Goal: Register for event/course

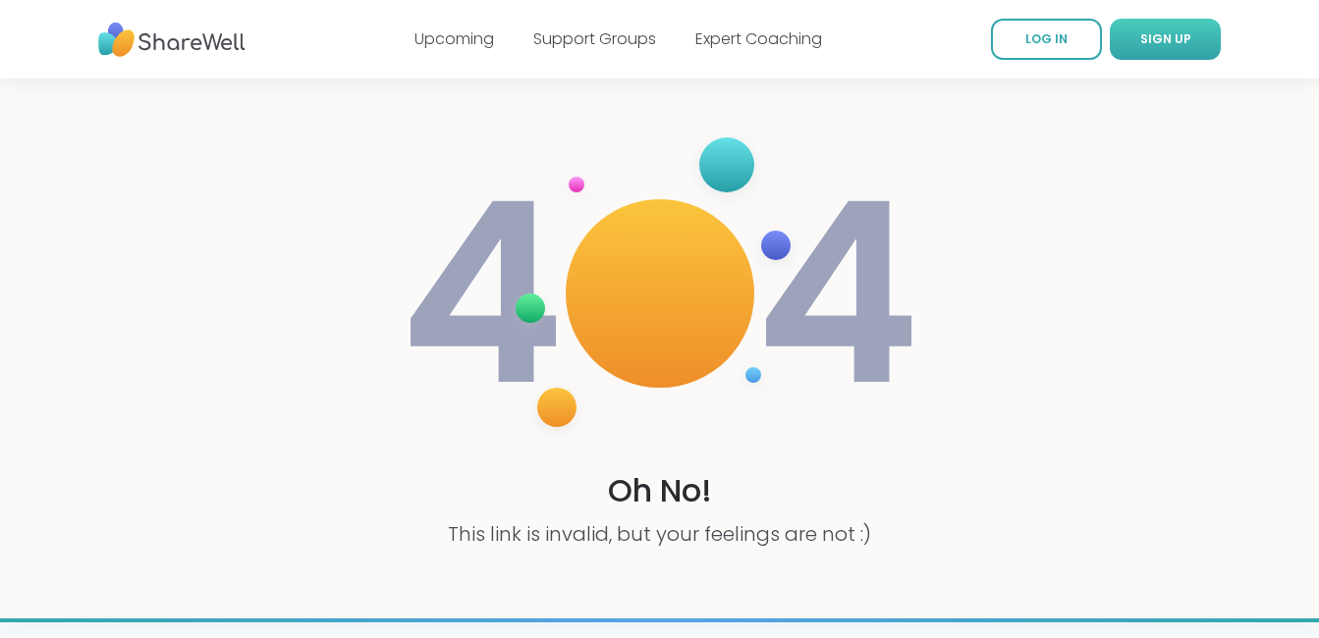
click at [1170, 27] on link "SIGN UP" at bounding box center [1165, 39] width 111 height 41
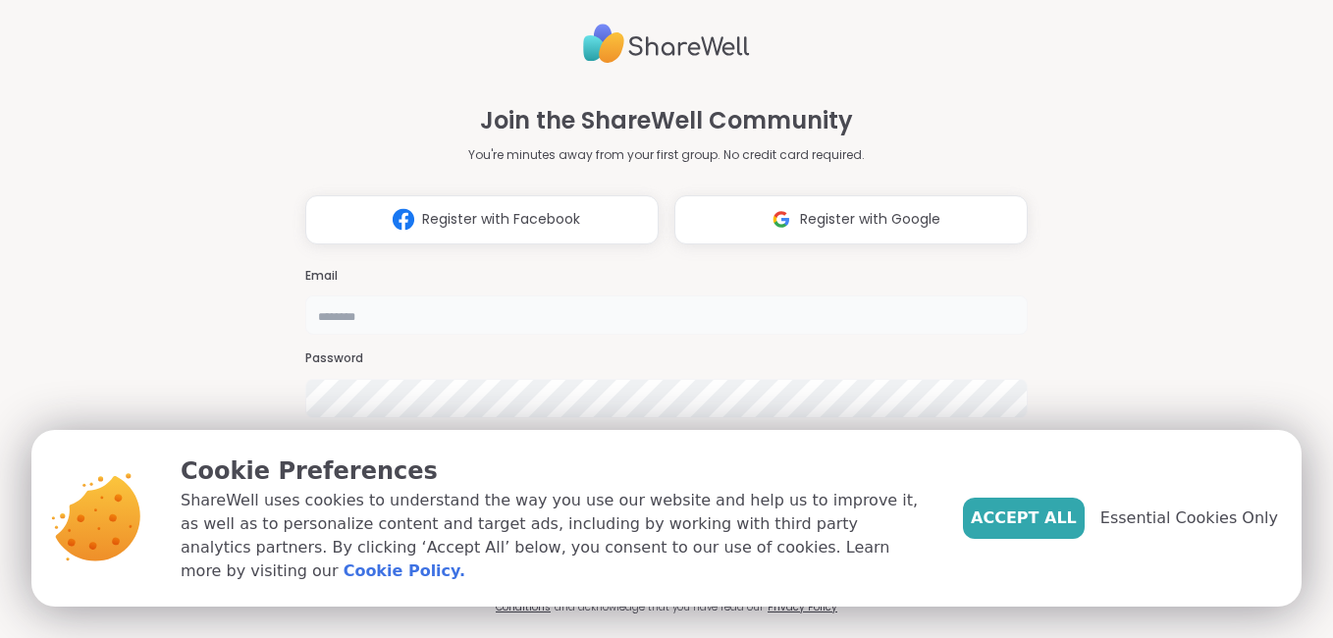
click at [462, 296] on input "email" at bounding box center [666, 315] width 723 height 39
type input "**********"
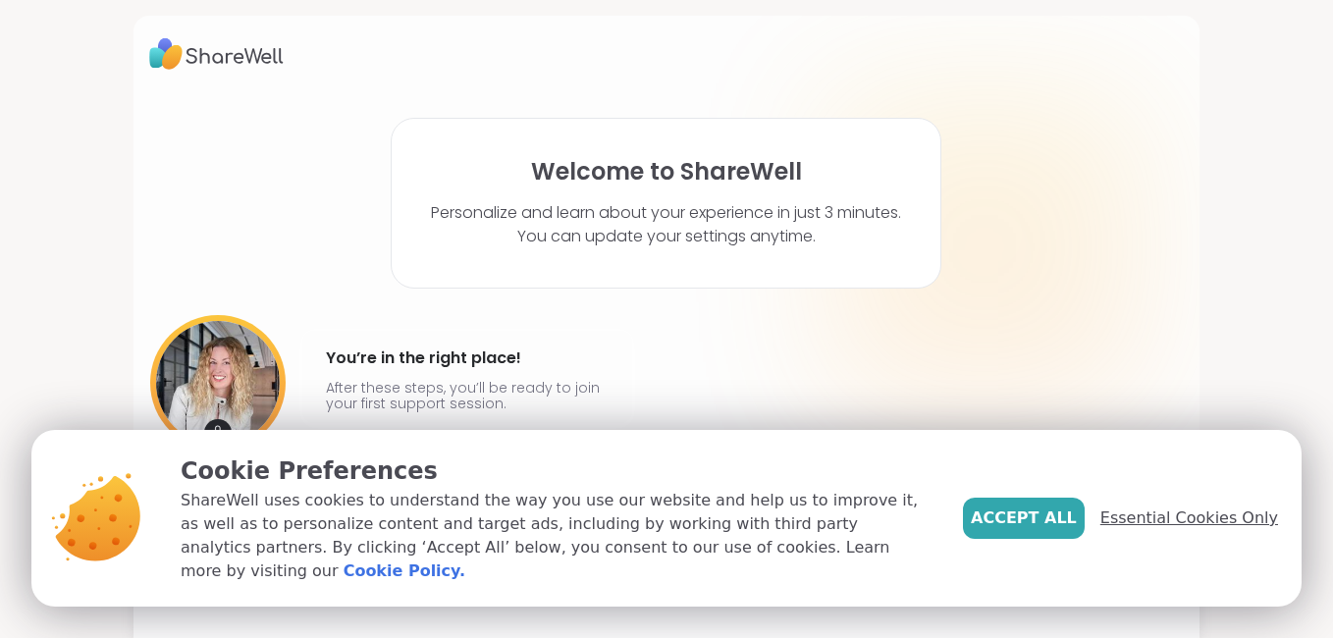
click at [1184, 530] on span "Essential Cookies Only" at bounding box center [1190, 519] width 178 height 24
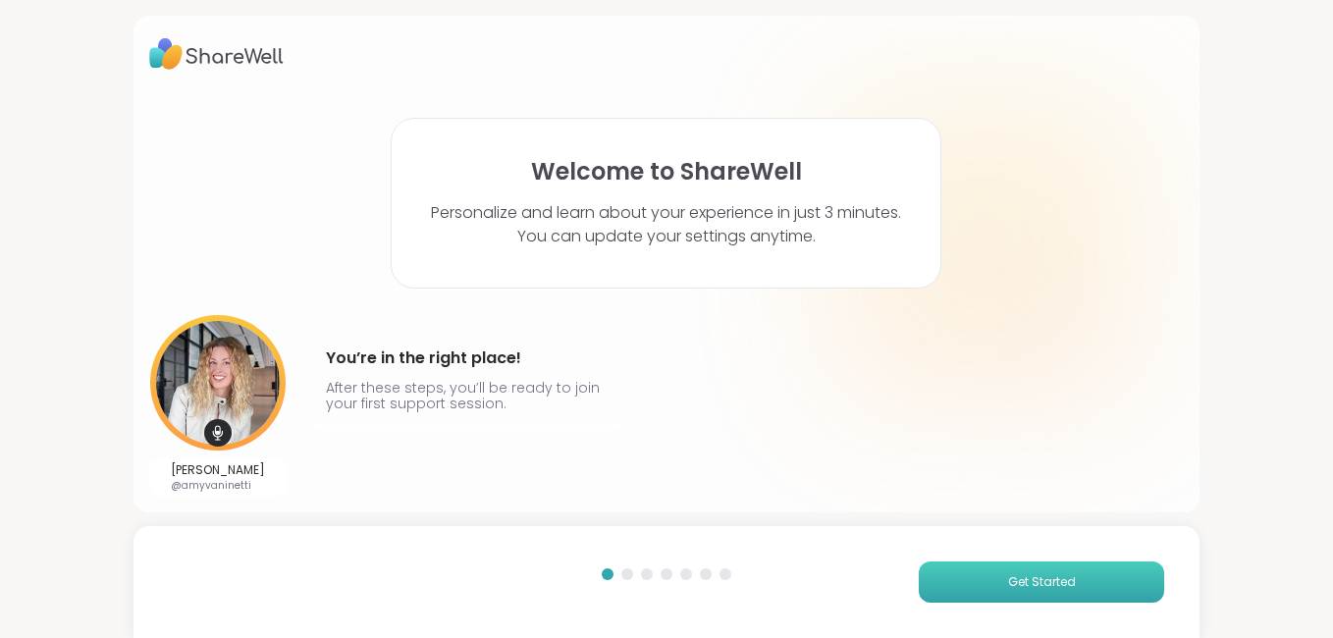
click at [1008, 581] on span "Get Started" at bounding box center [1042, 582] width 68 height 18
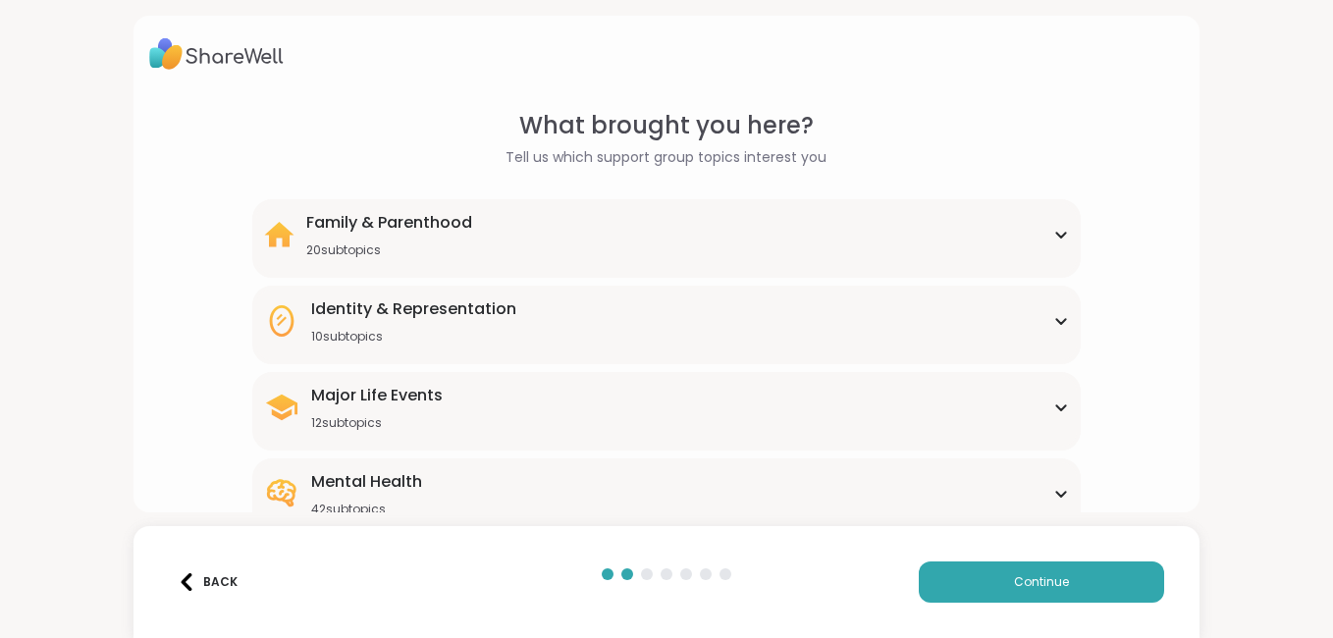
drag, startPoint x: 1154, startPoint y: 193, endPoint x: 1162, endPoint y: 277, distance: 83.8
click at [1162, 277] on div "What brought you here? Tell us which support group topics interest you Family &…" at bounding box center [666, 452] width 1035 height 688
click at [1134, 425] on div "What brought you here? Tell us which support group topics interest you Family &…" at bounding box center [666, 452] width 1035 height 688
click at [1092, 506] on div "What brought you here? Tell us which support group topics interest you Family &…" at bounding box center [666, 452] width 1035 height 688
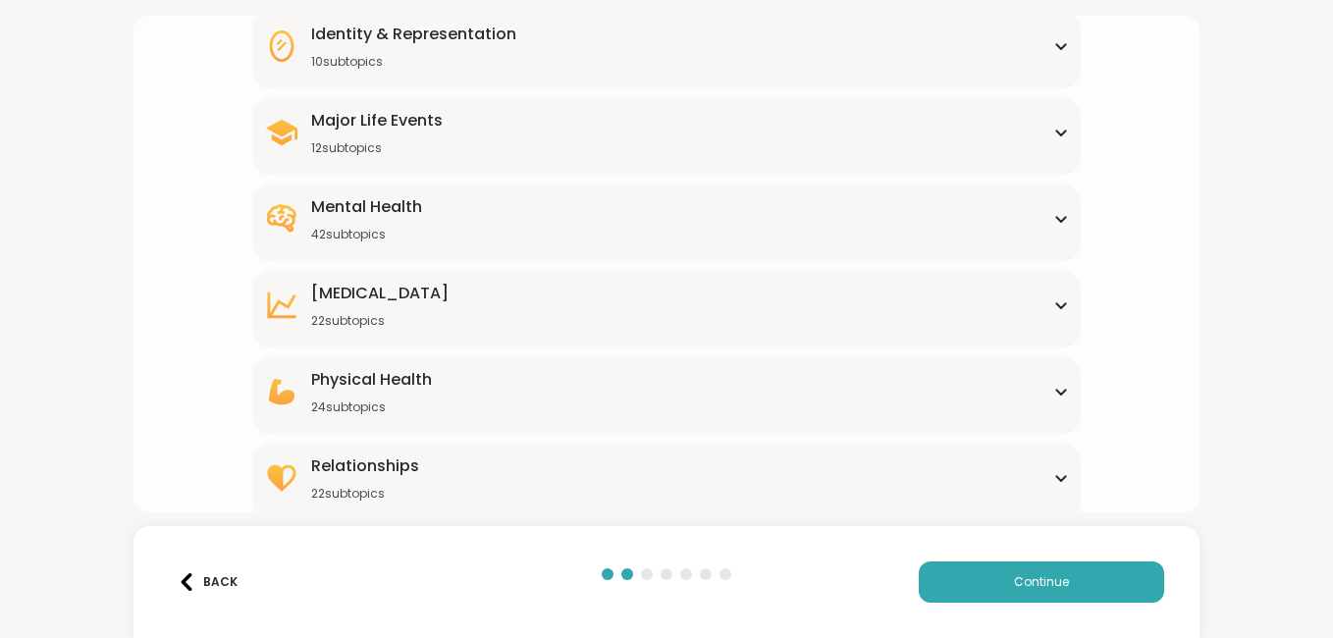
scroll to position [284, 0]
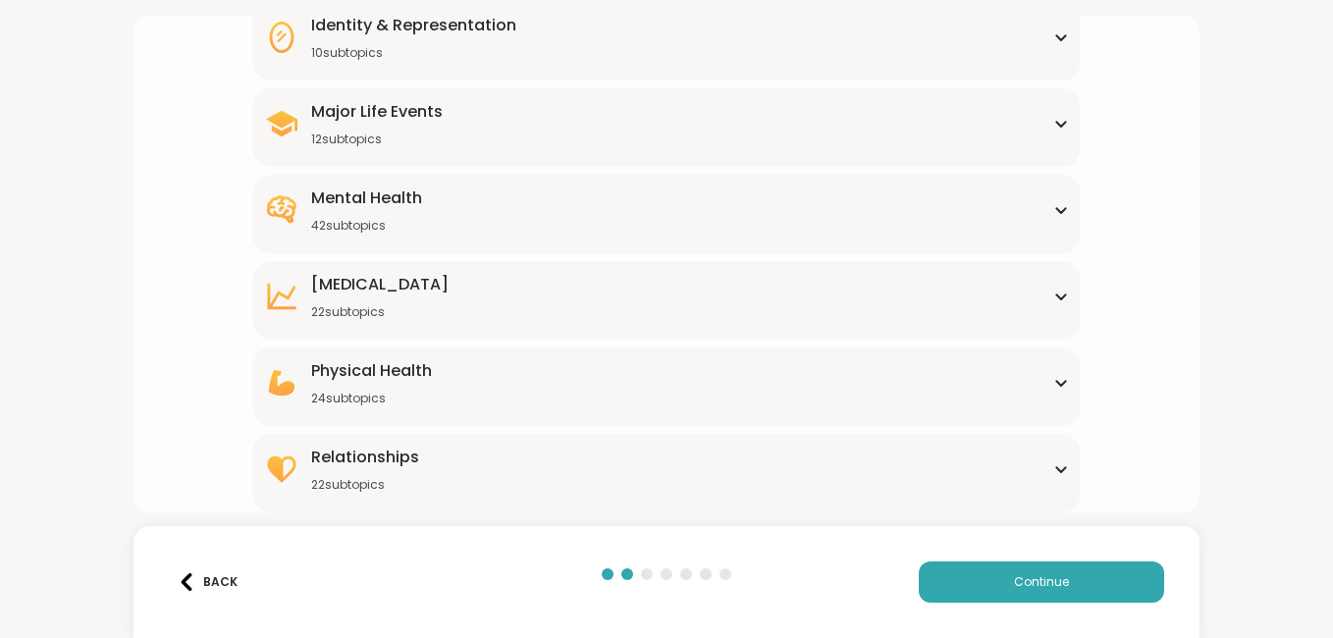
click at [774, 312] on div "[MEDICAL_DATA] 22 subtopics" at bounding box center [666, 296] width 805 height 47
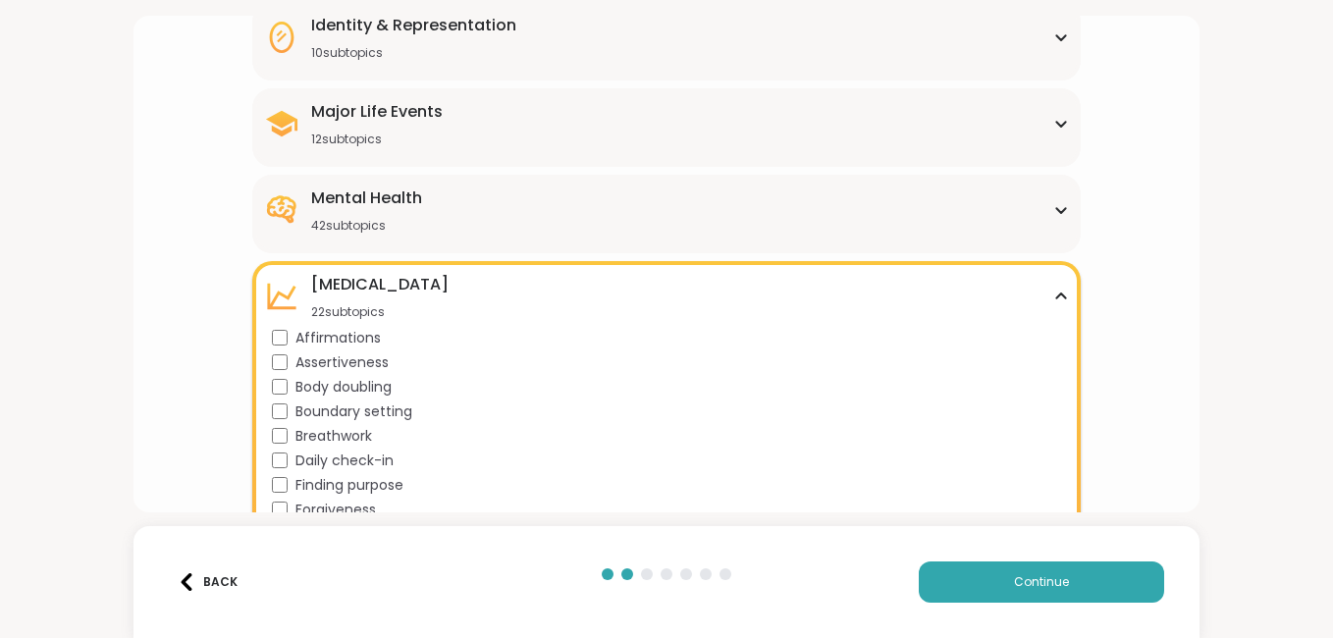
click at [568, 214] on div "Mental Health 42 subtopics" at bounding box center [666, 210] width 805 height 47
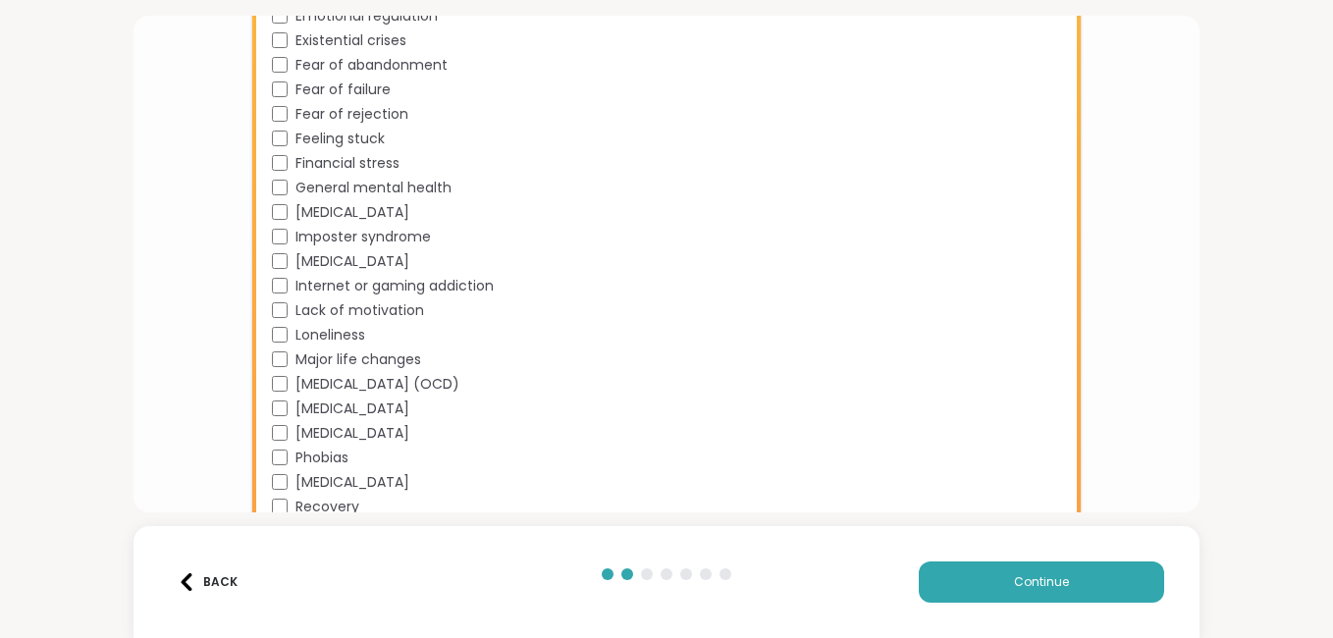
scroll to position [951, 0]
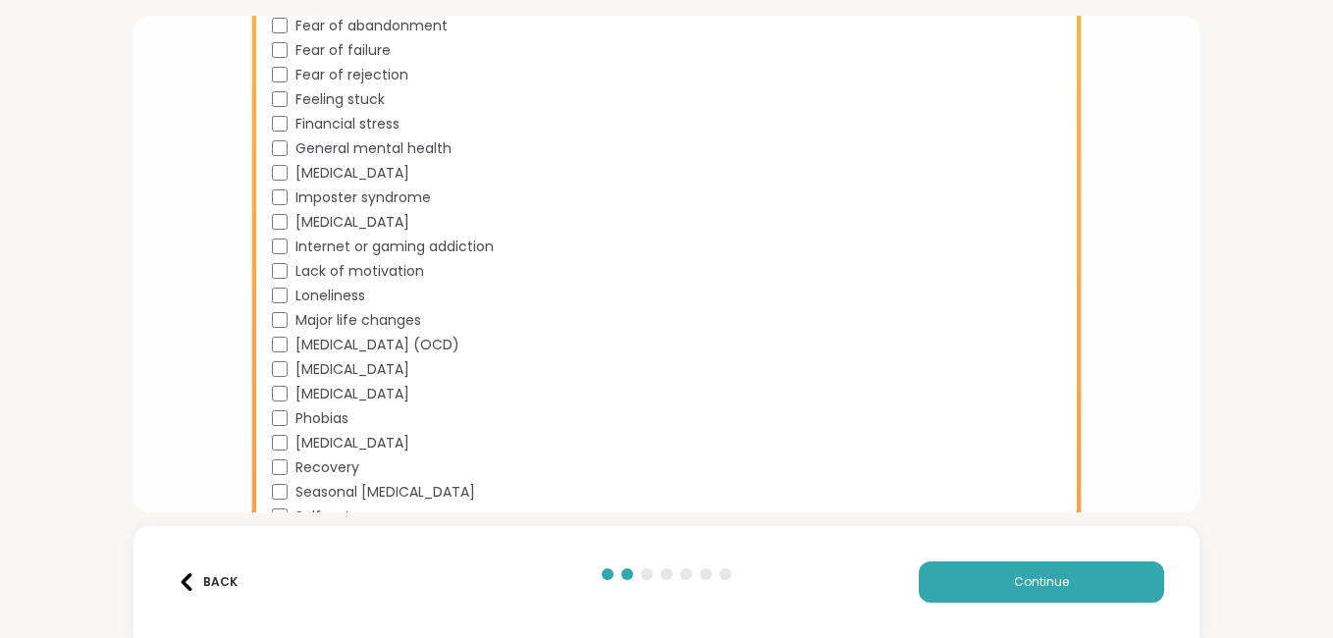
click at [286, 123] on div "Financial stress" at bounding box center [670, 124] width 797 height 21
click at [281, 138] on div "General mental health" at bounding box center [670, 148] width 797 height 21
click at [279, 233] on div "Academic stress Addiction [MEDICAL_DATA] Aging Anxiety [MEDICAL_DATA] [MEDICAL_…" at bounding box center [670, 65] width 797 height 982
click at [282, 261] on div "Lack of motivation" at bounding box center [670, 271] width 797 height 21
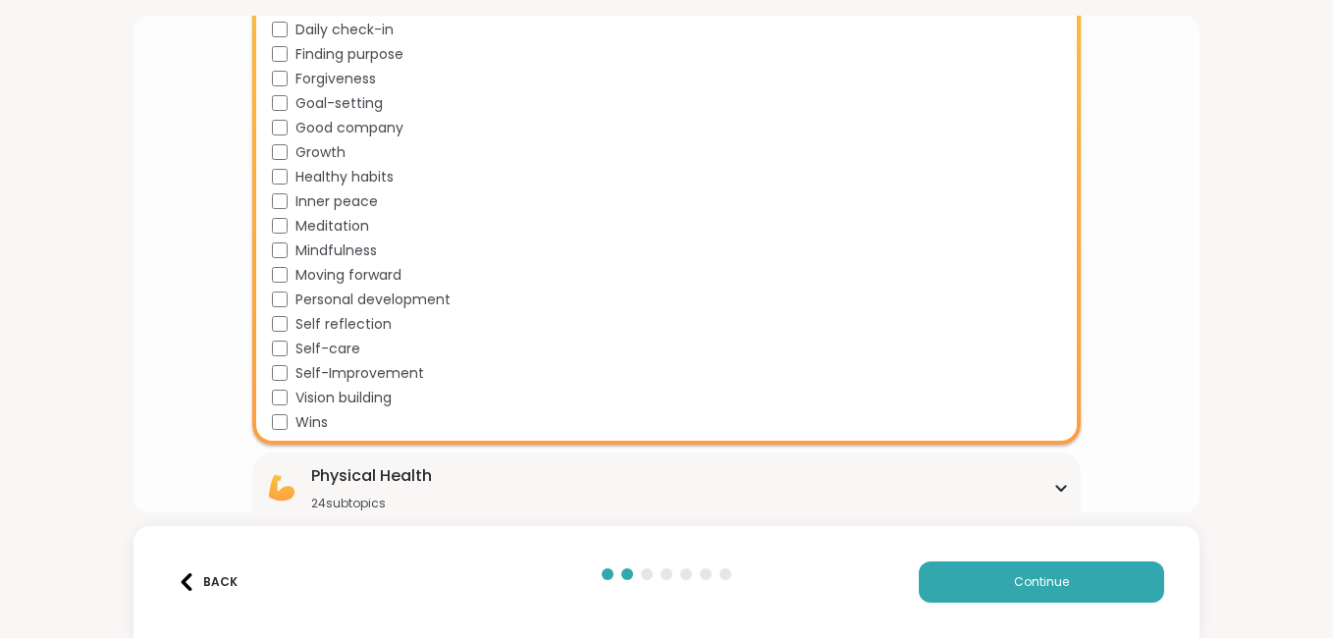
scroll to position [1698, 0]
click at [286, 266] on div "Moving forward" at bounding box center [670, 274] width 797 height 21
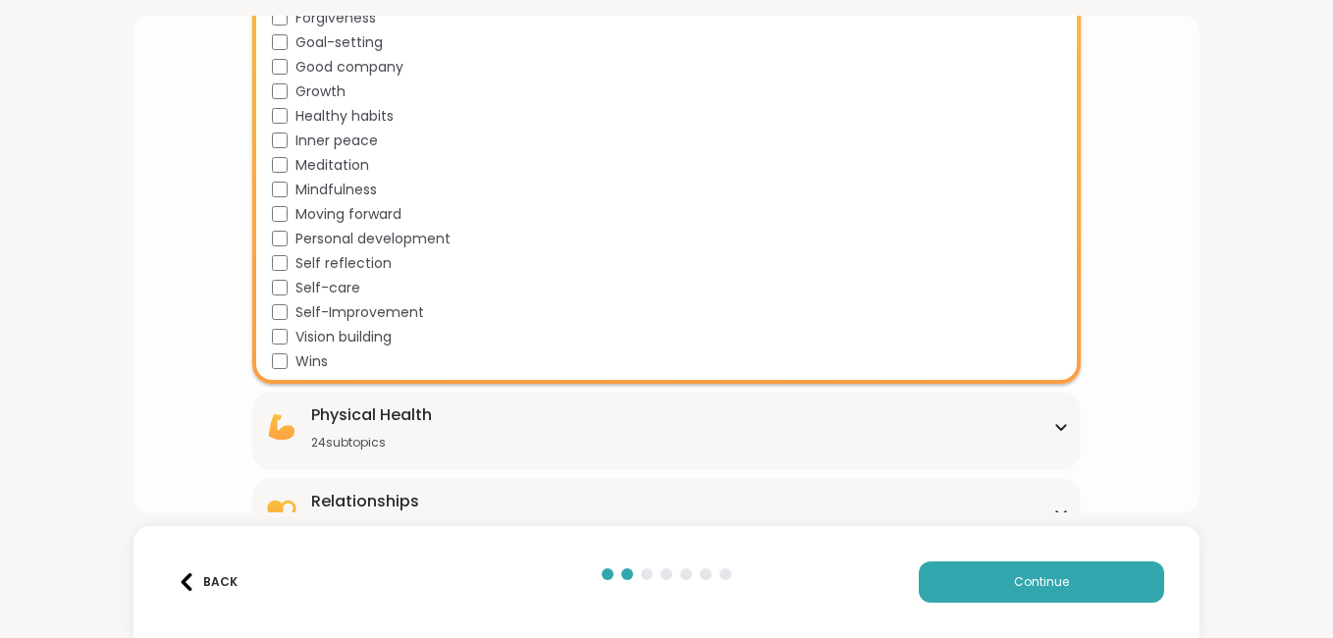
scroll to position [1802, 0]
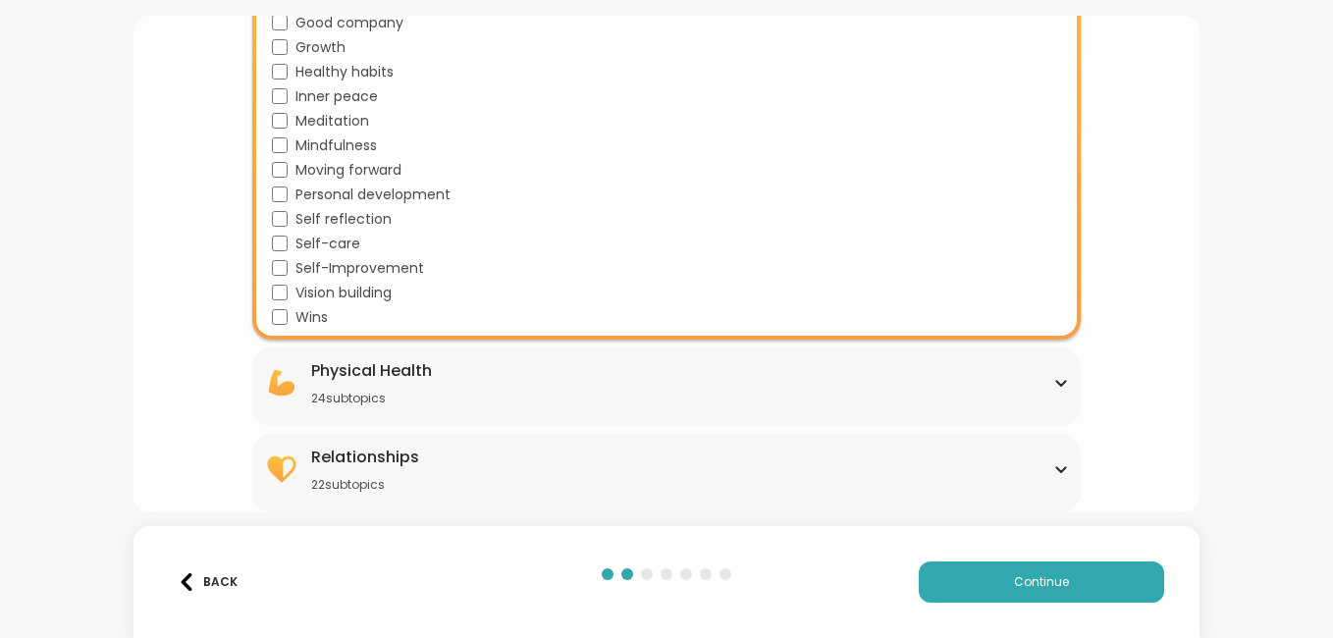
click at [564, 362] on div "Physical Health 24 subtopics" at bounding box center [666, 382] width 805 height 47
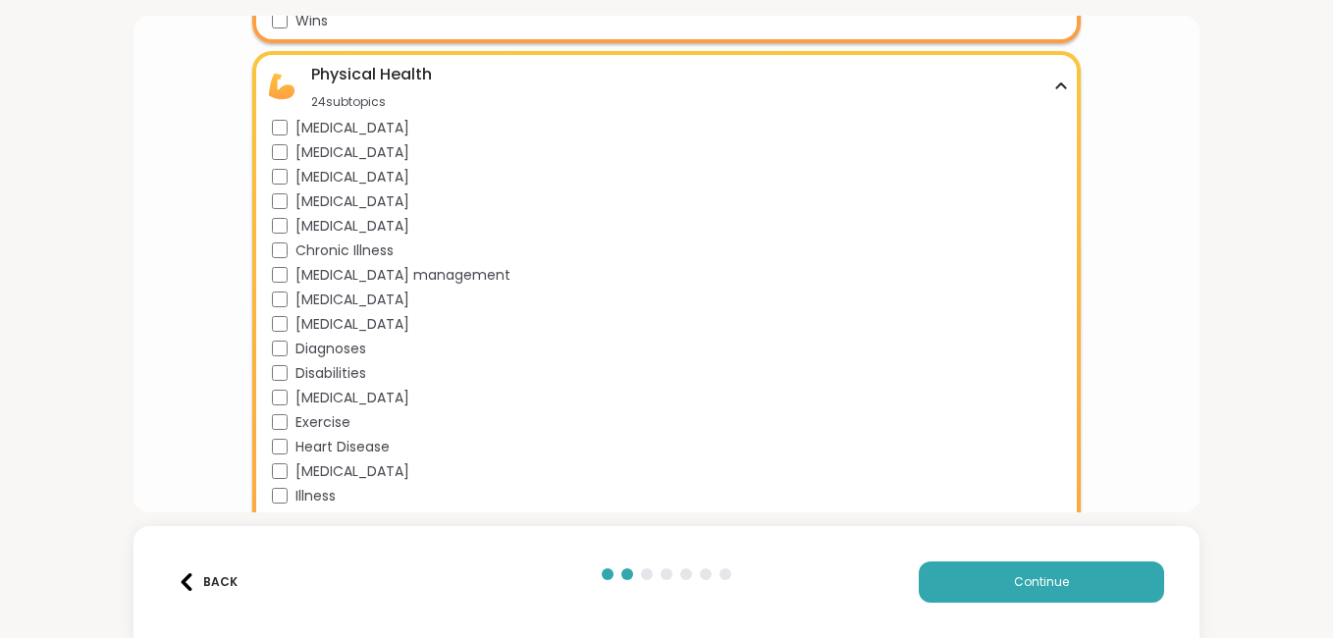
scroll to position [2116, 0]
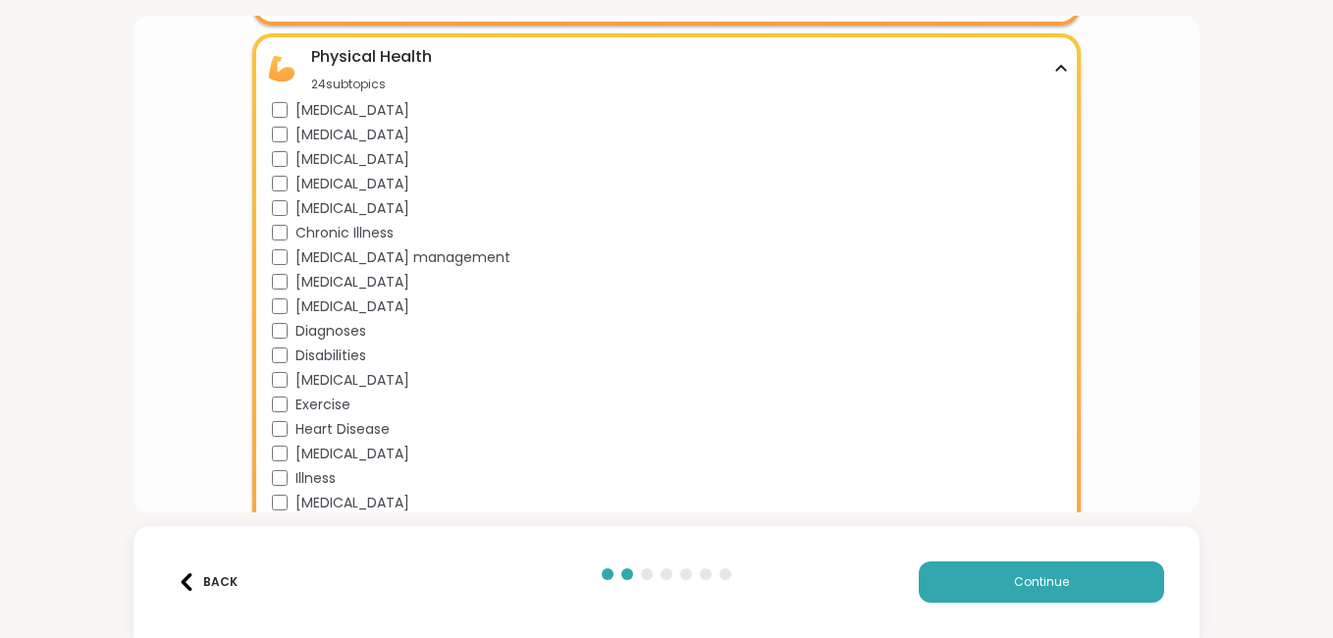
click at [278, 269] on div "[MEDICAL_DATA] [MEDICAL_DATA] [MEDICAL_DATA] [MEDICAL_DATA] [MEDICAL_DATA] Chro…" at bounding box center [670, 392] width 797 height 585
click at [289, 254] on div "[MEDICAL_DATA] management" at bounding box center [670, 257] width 797 height 21
click at [278, 396] on div "Exercise" at bounding box center [670, 405] width 797 height 21
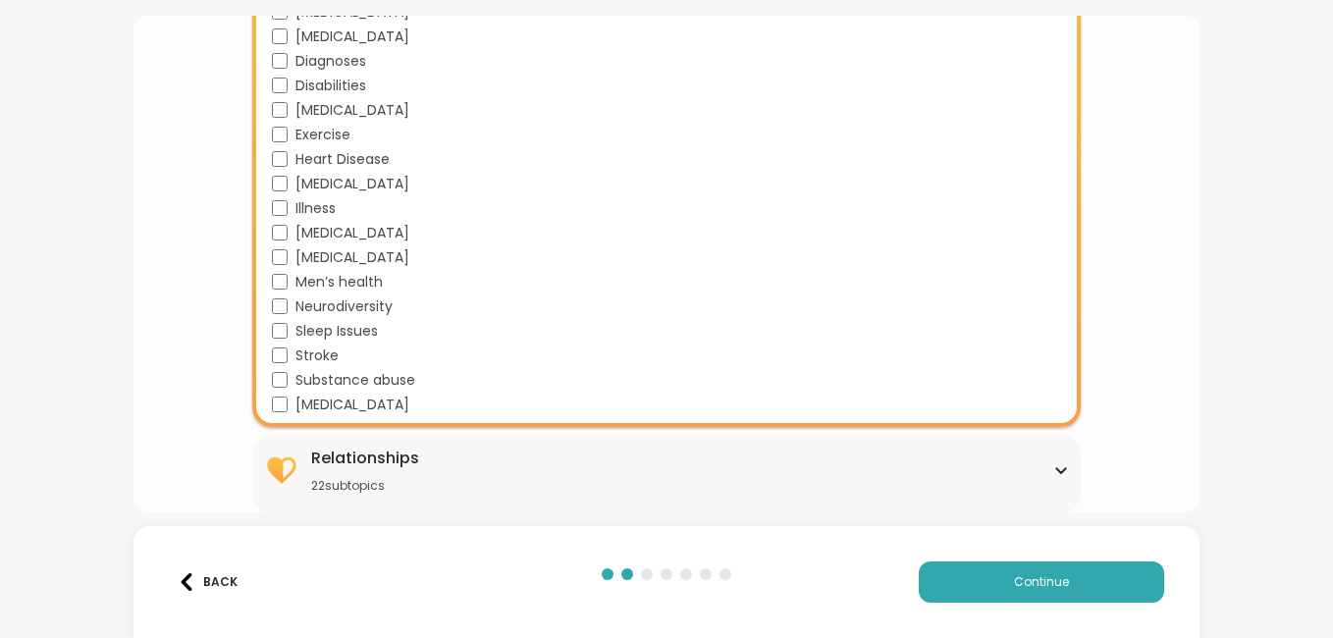
scroll to position [2387, 0]
click at [283, 297] on div "Neurodiversity" at bounding box center [670, 306] width 797 height 21
click at [1042, 455] on div "Relationships 22 subtopics" at bounding box center [666, 469] width 805 height 47
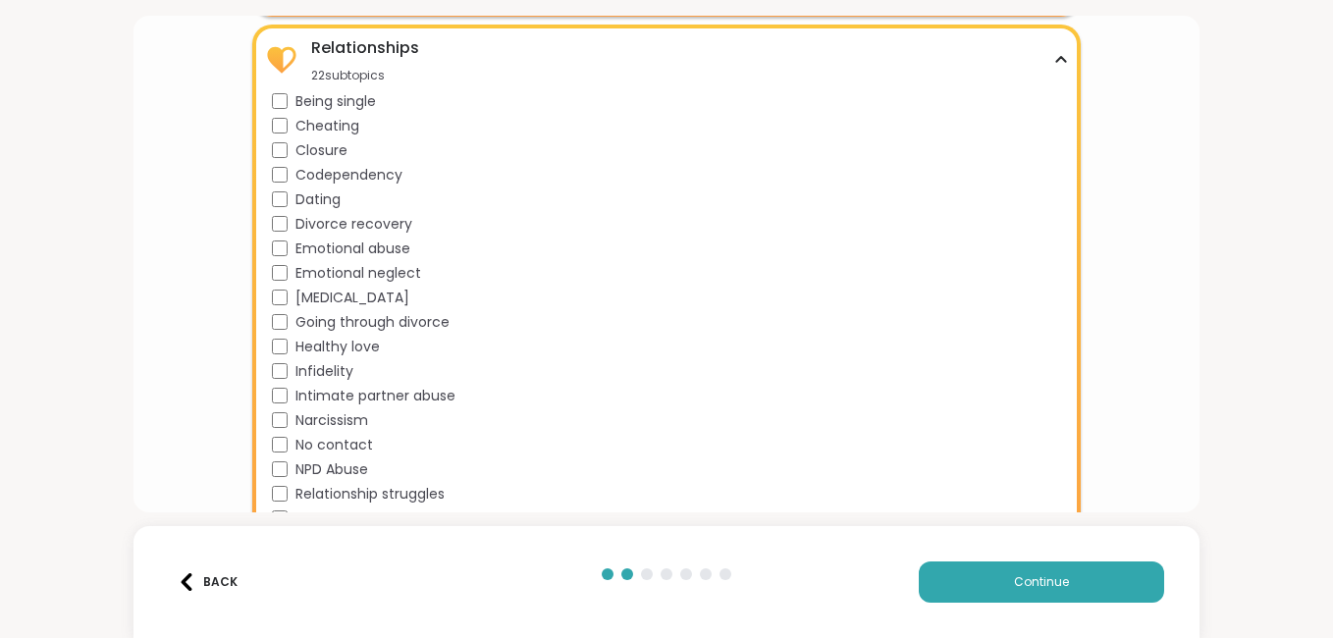
scroll to position [2819, 0]
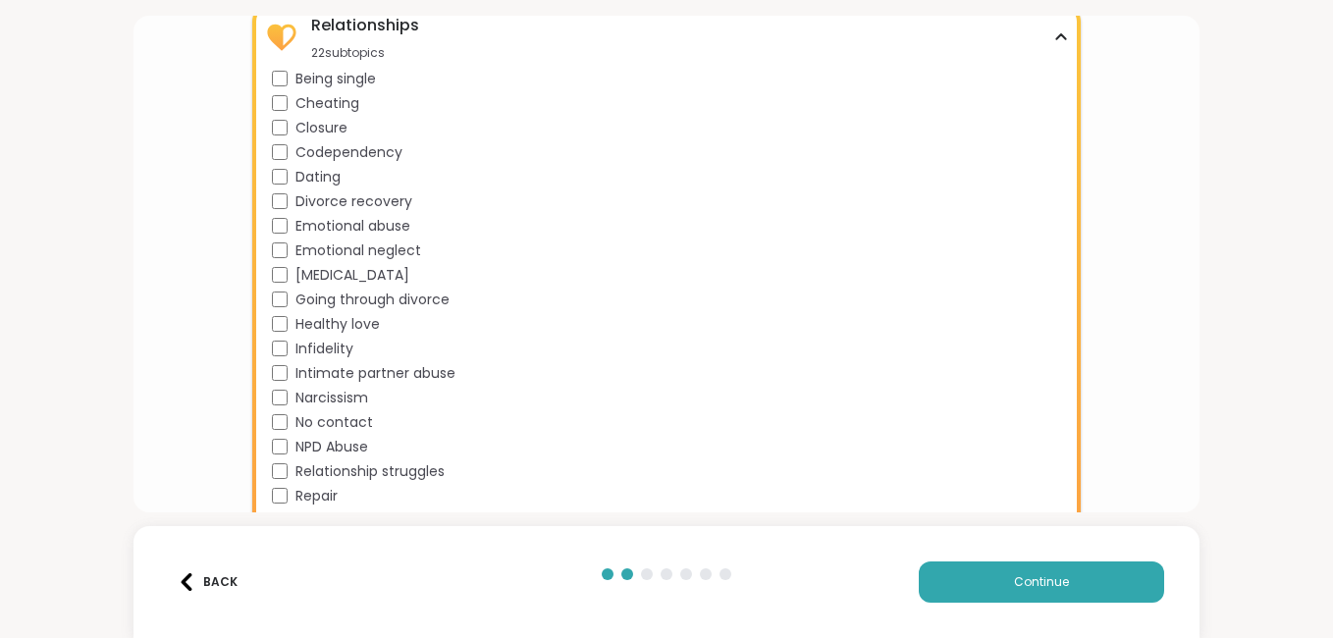
click at [286, 78] on div "Being single" at bounding box center [670, 79] width 797 height 21
click at [286, 126] on div "Closure" at bounding box center [670, 128] width 797 height 21
click at [279, 216] on div "Emotional abuse" at bounding box center [670, 226] width 797 height 21
click at [276, 211] on div "Divorce recovery" at bounding box center [670, 201] width 797 height 21
click at [281, 265] on div "[MEDICAL_DATA]" at bounding box center [670, 275] width 797 height 21
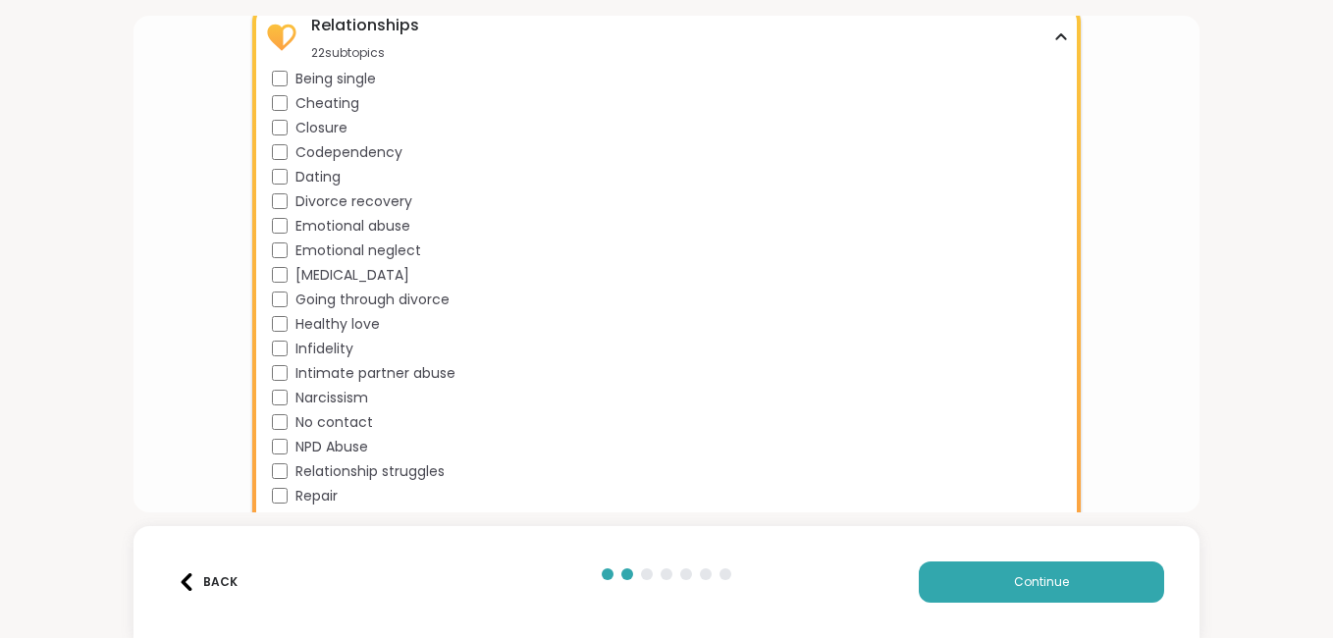
click at [279, 390] on div "Narcissism" at bounding box center [670, 398] width 797 height 21
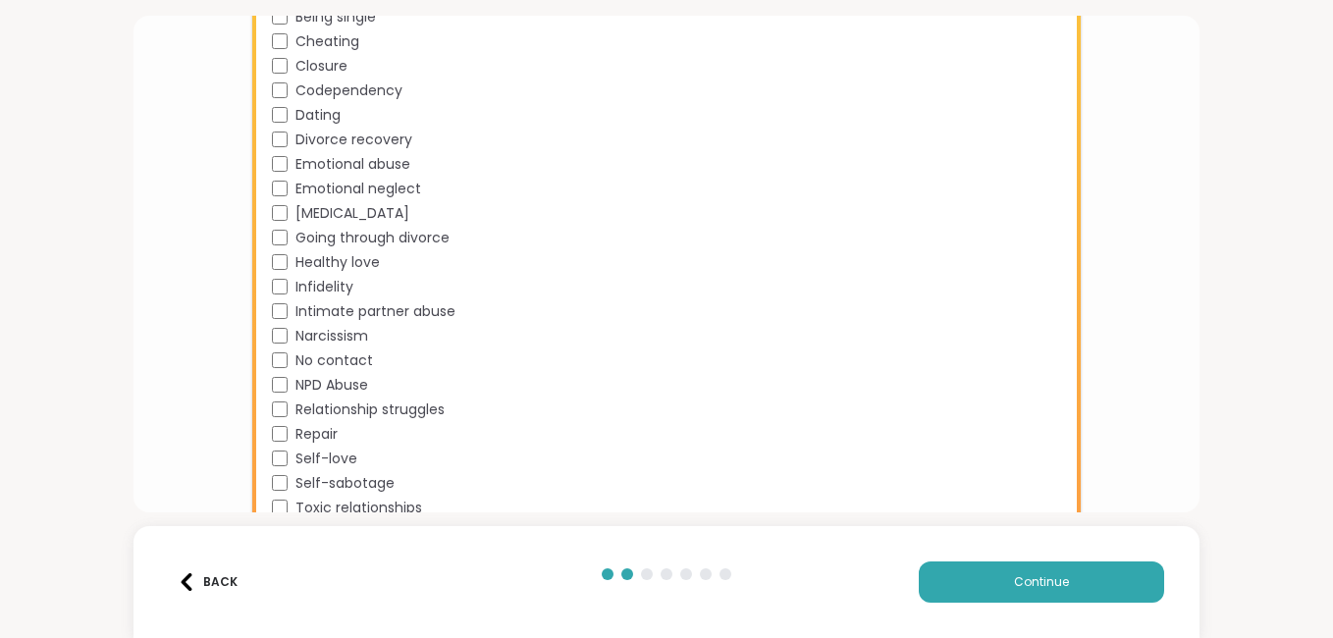
scroll to position [2923, 0]
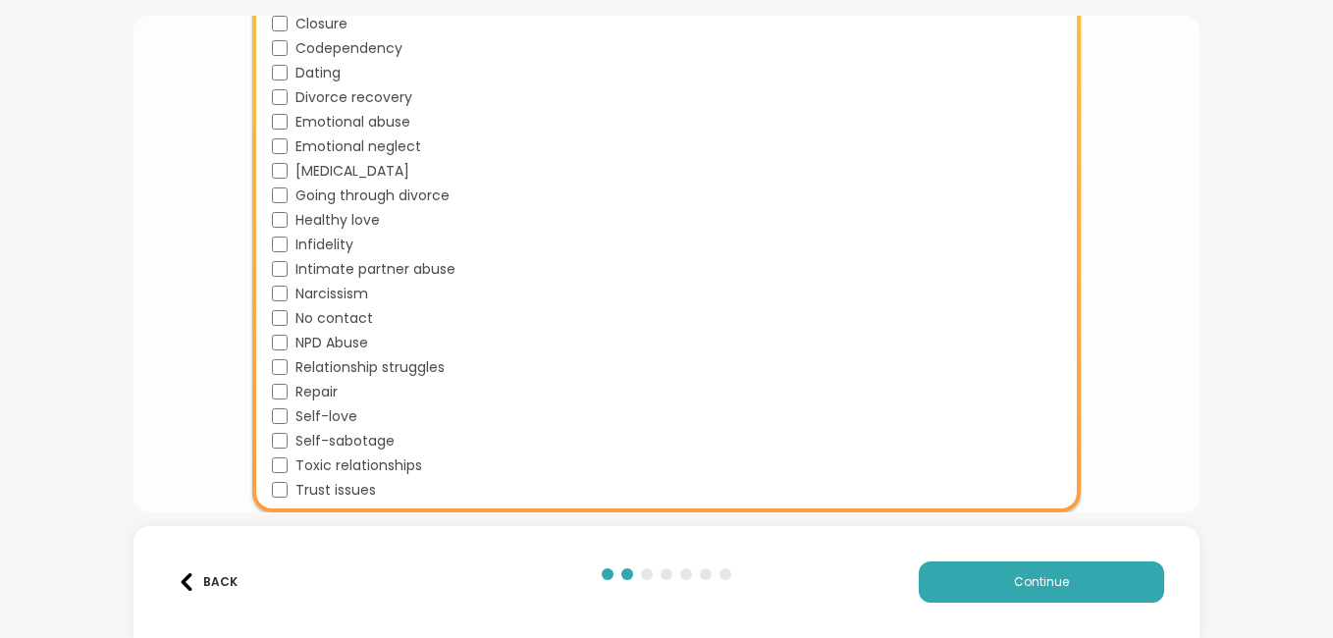
click at [282, 456] on div "Toxic relationships" at bounding box center [670, 466] width 797 height 21
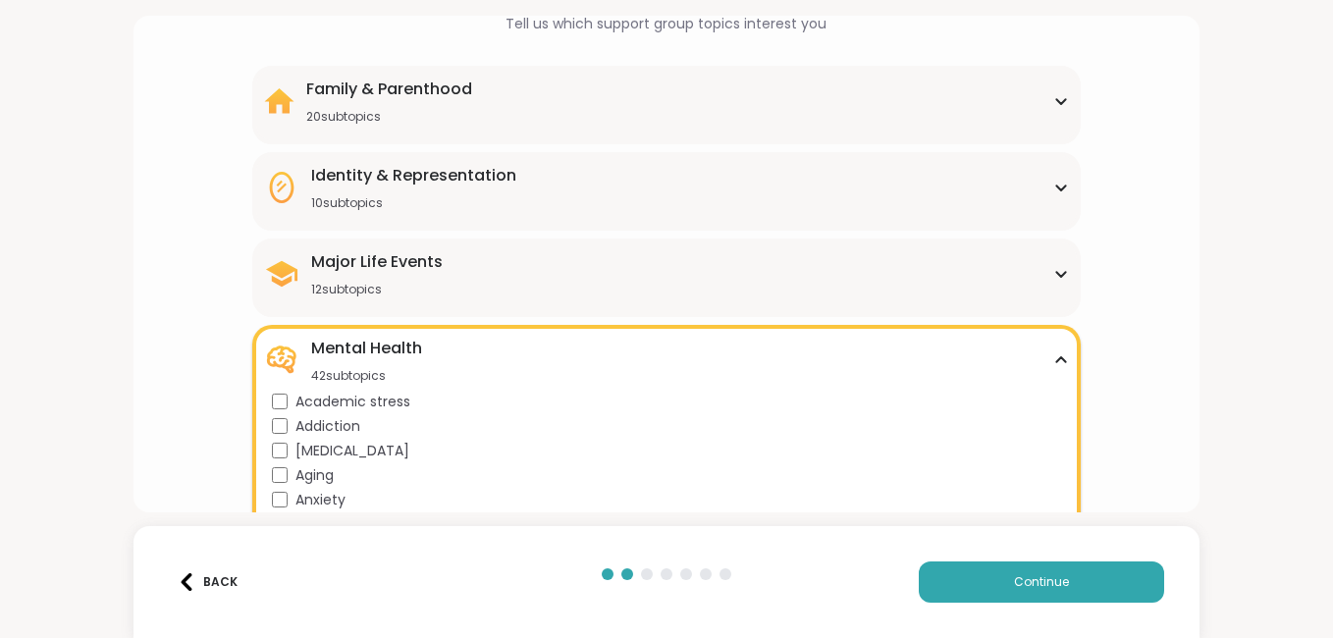
scroll to position [95, 0]
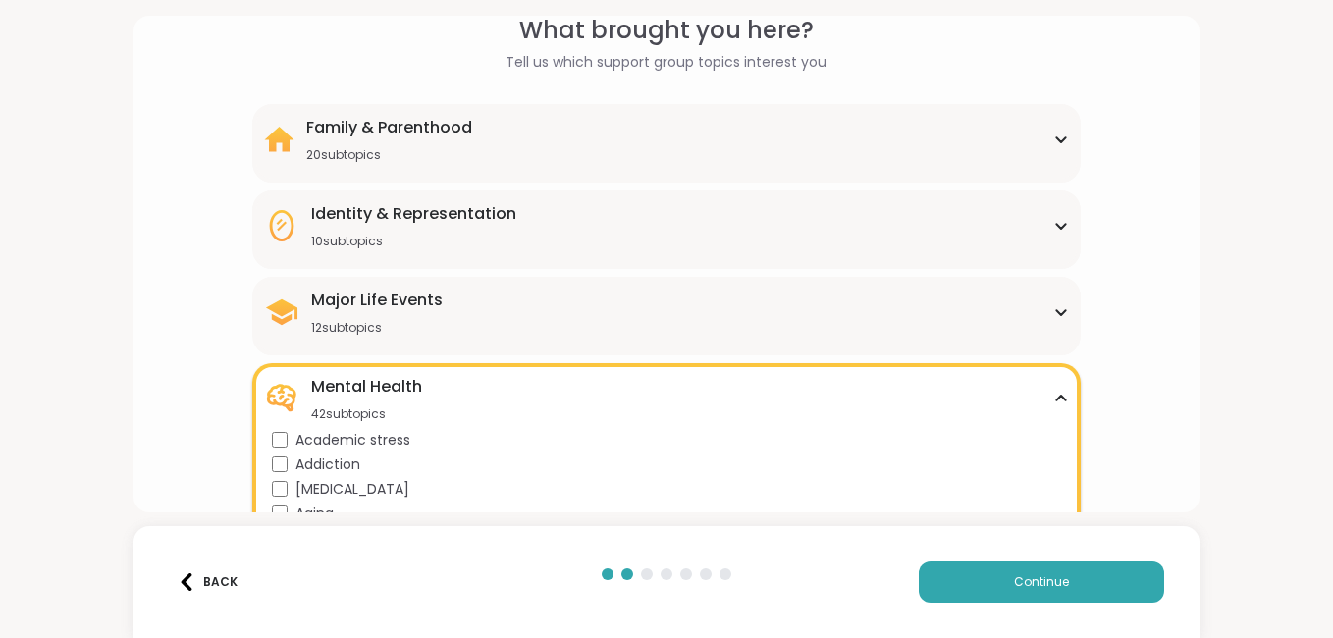
click at [896, 332] on div "Major Life Events 12 subtopics" at bounding box center [666, 312] width 805 height 47
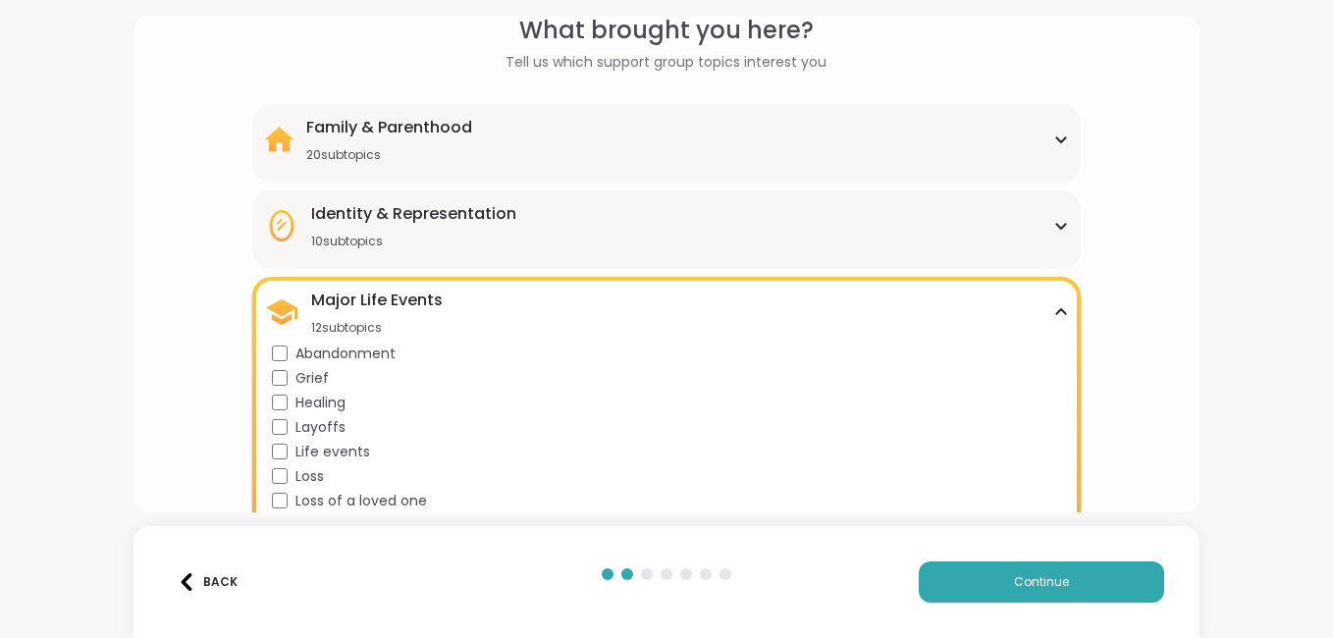
click at [277, 467] on div "Loss" at bounding box center [670, 476] width 797 height 21
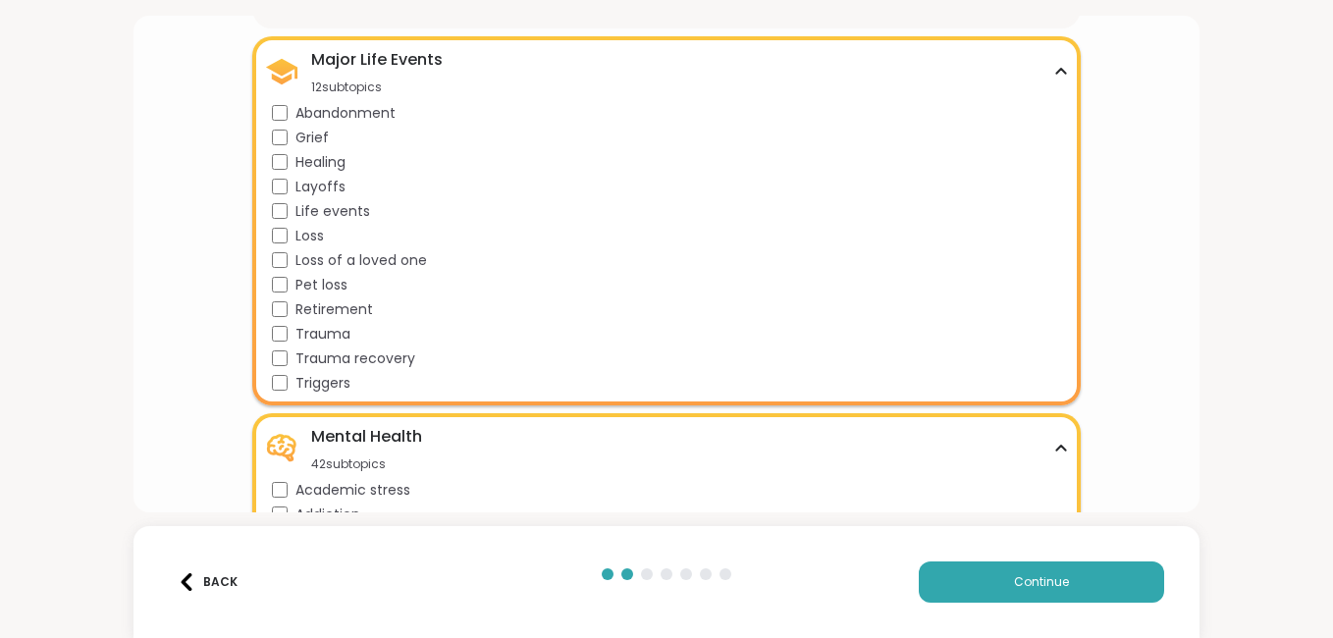
scroll to position [370, 0]
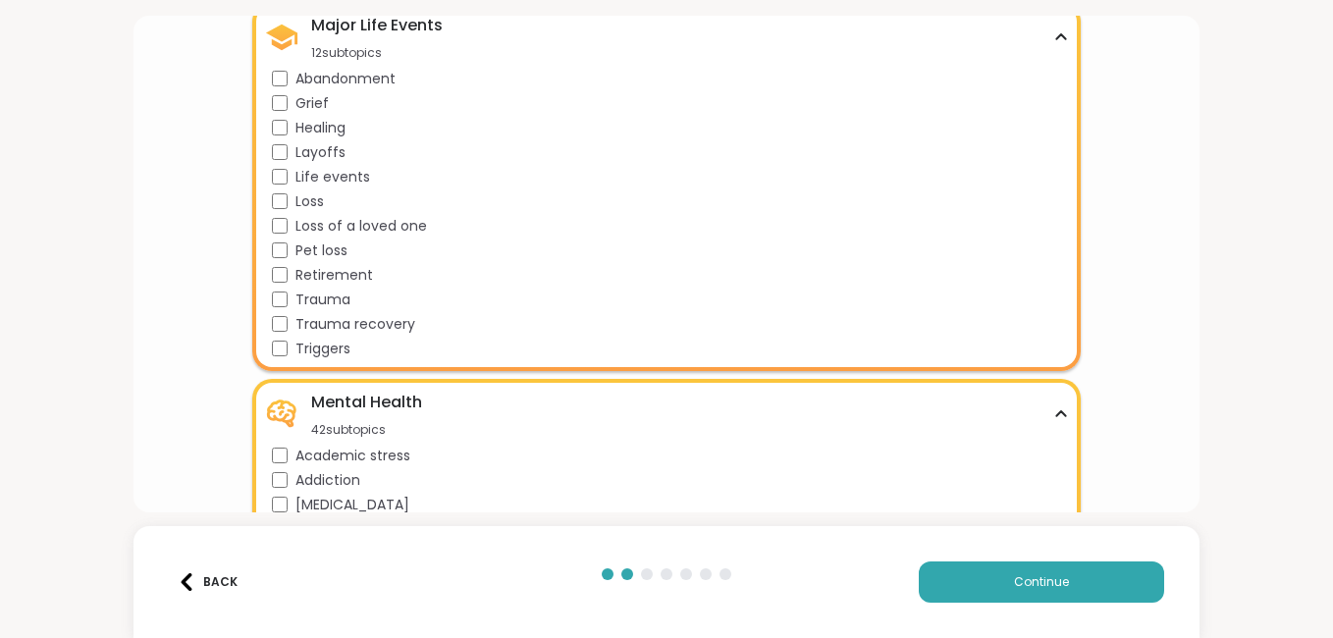
click at [280, 290] on div "Trauma" at bounding box center [670, 300] width 797 height 21
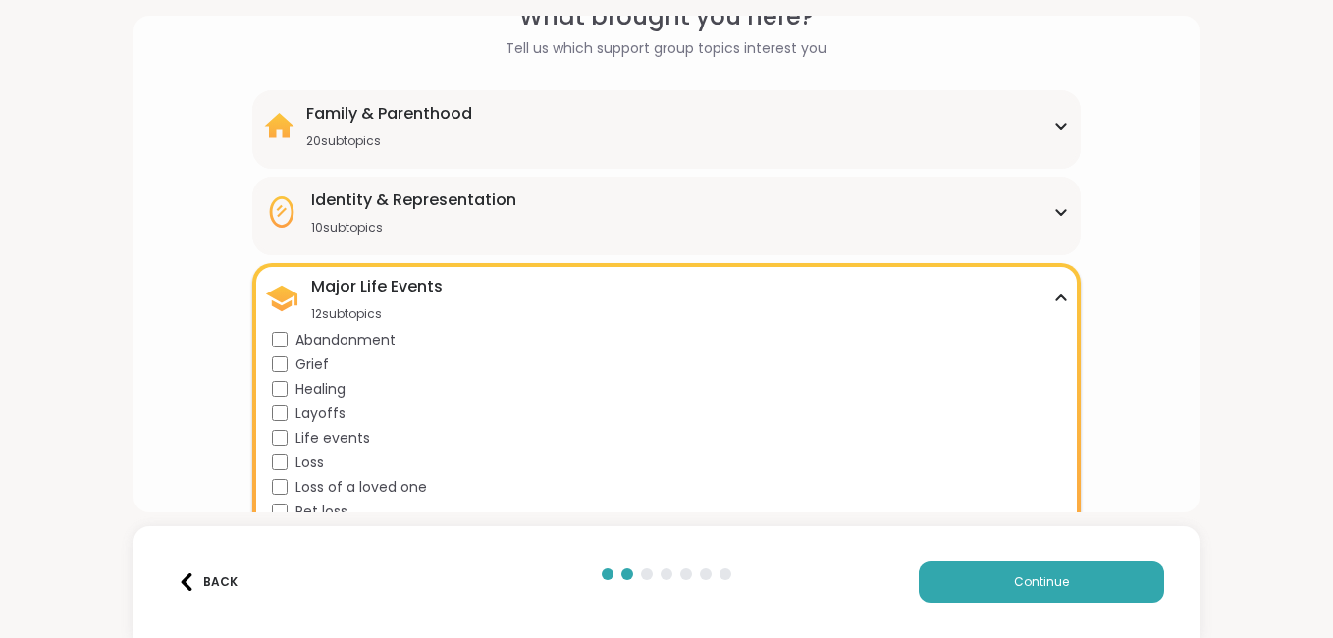
scroll to position [95, 0]
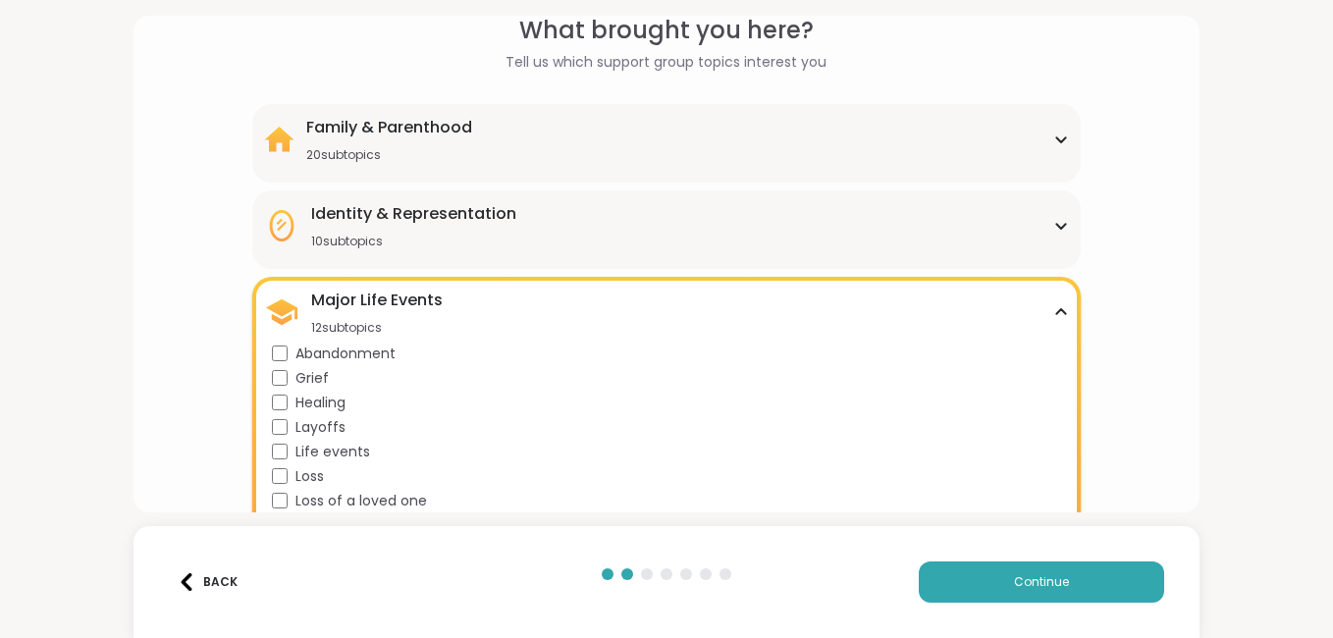
click at [889, 248] on div "Identity & Representation 10 subtopics BIPOC Support Cultural adjustment Gender…" at bounding box center [666, 229] width 829 height 79
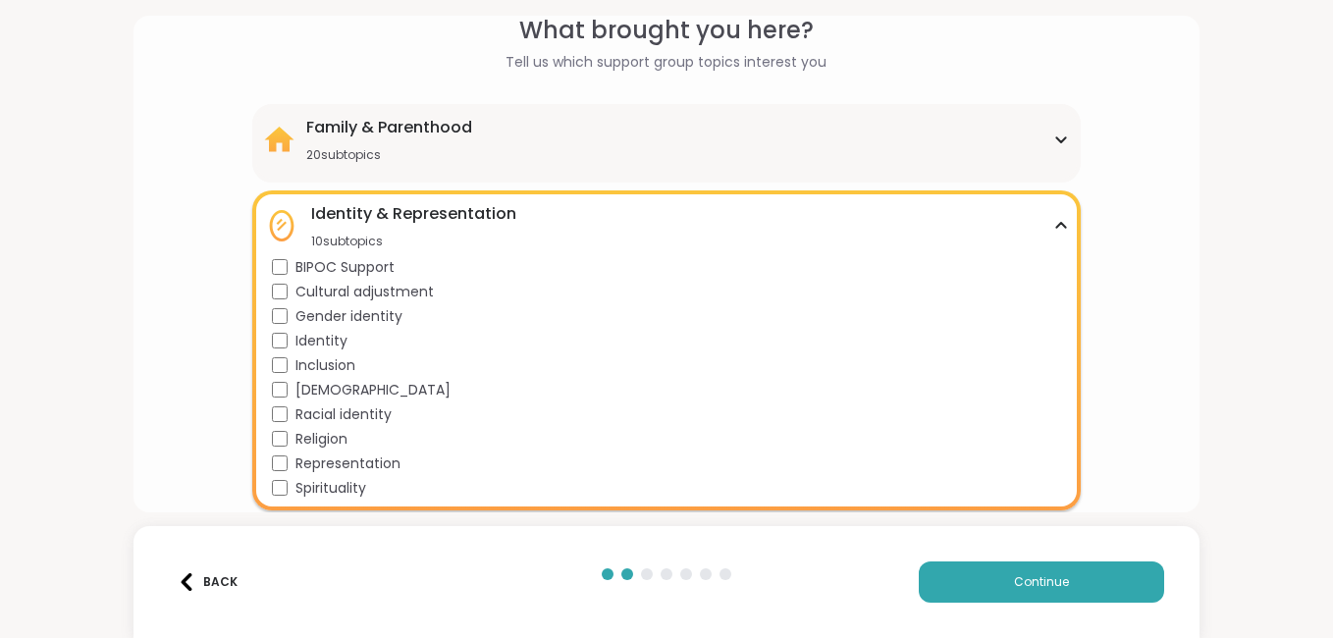
click at [278, 478] on div "Spirituality" at bounding box center [670, 488] width 797 height 21
click at [281, 325] on div "BIPOC Support Cultural adjustment Gender identity Identity Inclusion [DEMOGRAPH…" at bounding box center [670, 378] width 797 height 242
click at [470, 159] on div "Family & Parenthood 20 subtopics" at bounding box center [666, 139] width 805 height 47
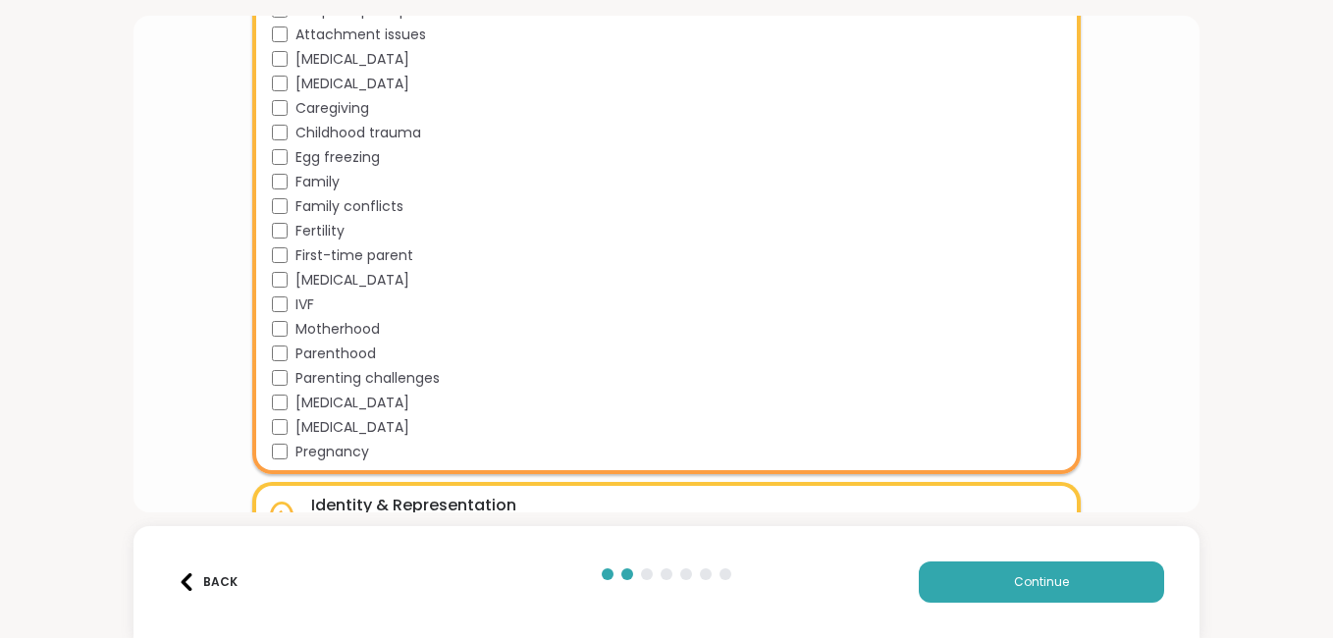
scroll to position [292, 0]
click at [981, 585] on button "Continue" at bounding box center [1041, 582] width 245 height 41
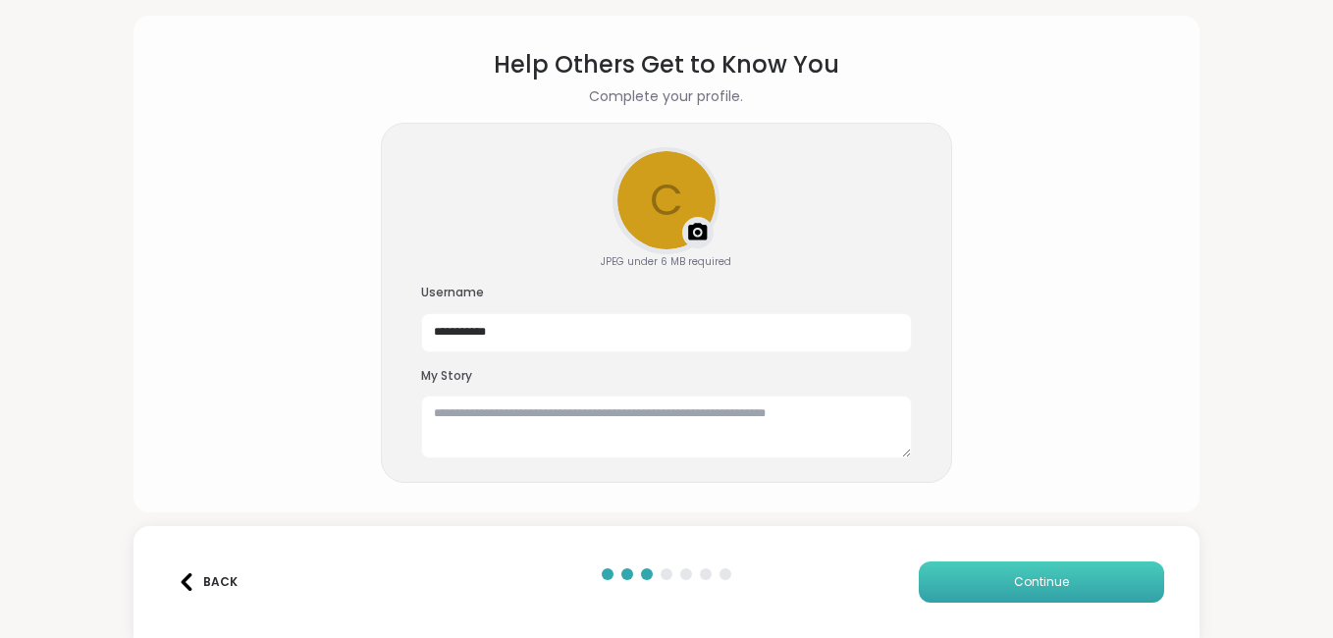
scroll to position [61, 0]
click at [473, 419] on textarea at bounding box center [666, 427] width 491 height 63
type textarea "*"
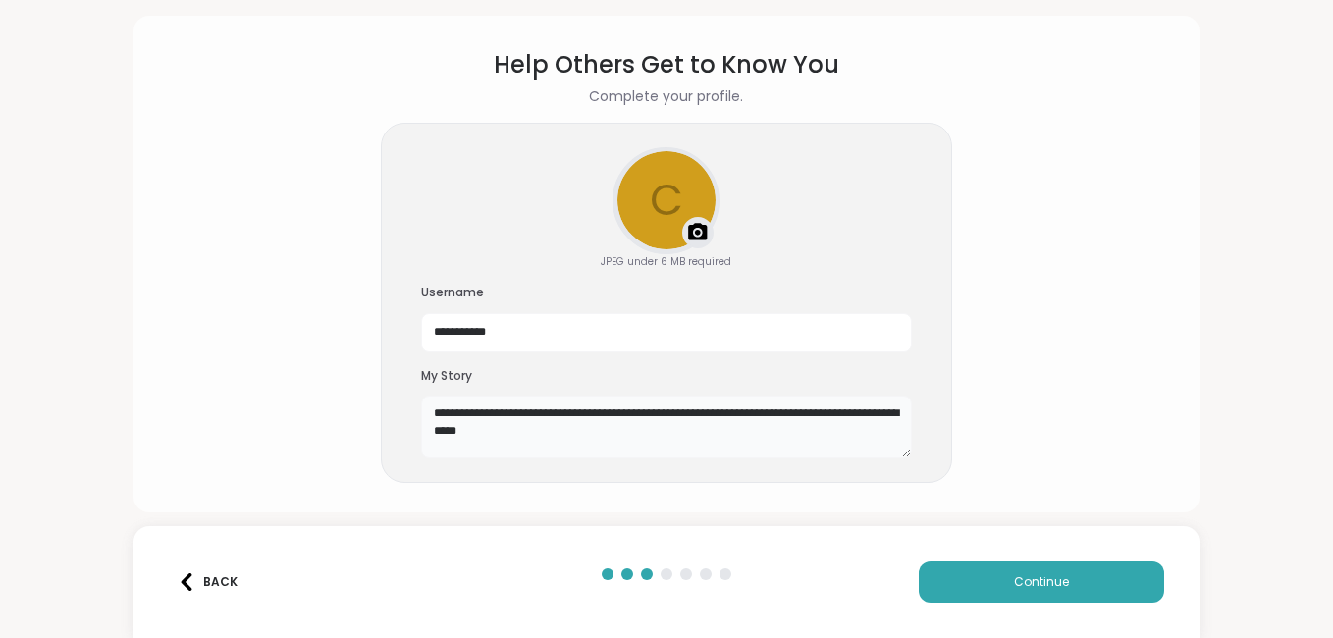
click at [562, 429] on textarea "**********" at bounding box center [666, 427] width 491 height 63
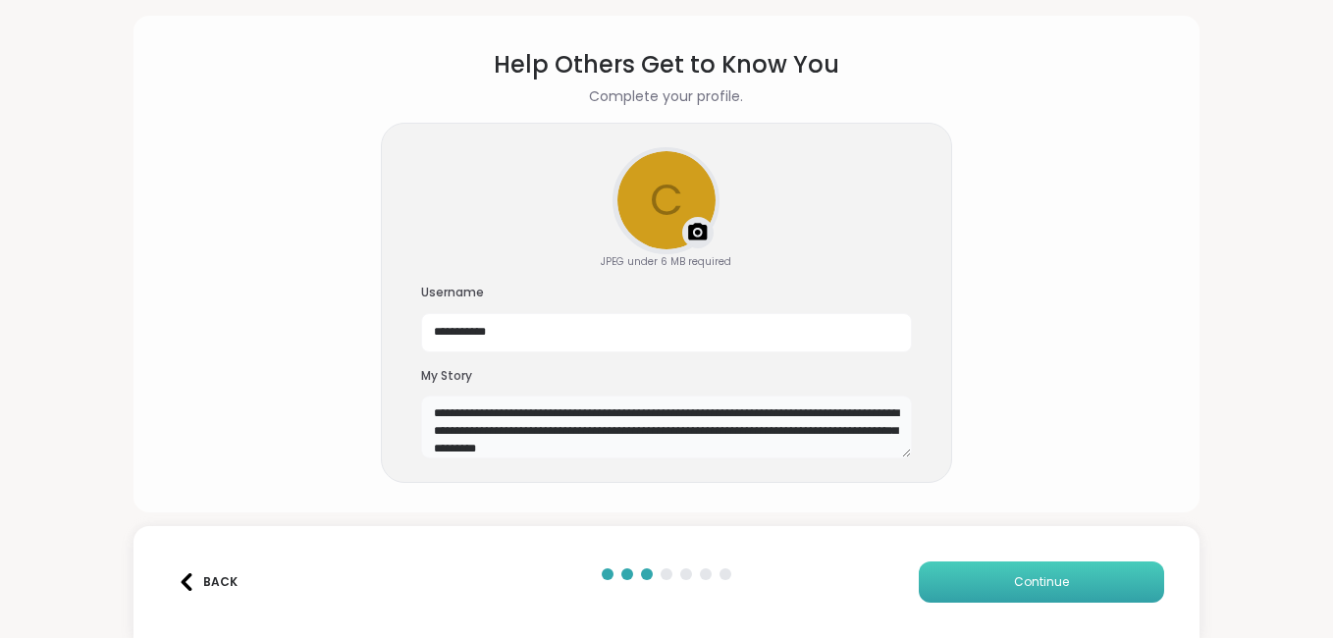
type textarea "**********"
click at [1027, 577] on span "Continue" at bounding box center [1041, 582] width 55 height 18
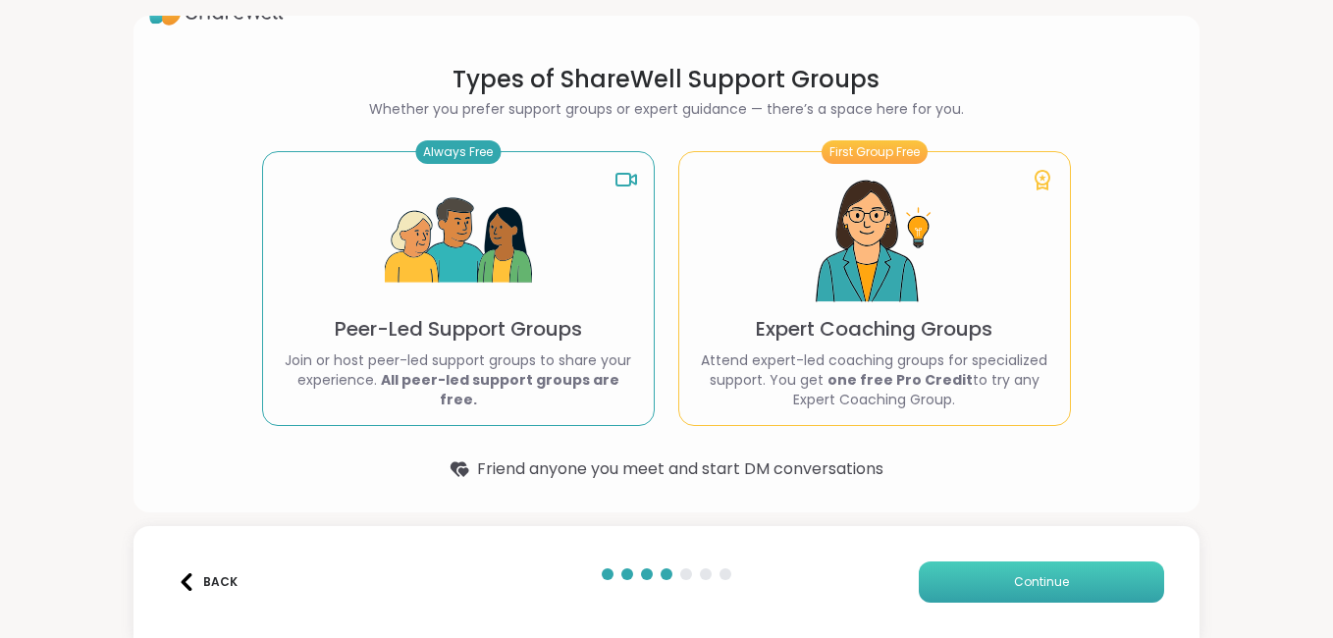
click at [1008, 571] on button "Continue" at bounding box center [1041, 582] width 245 height 41
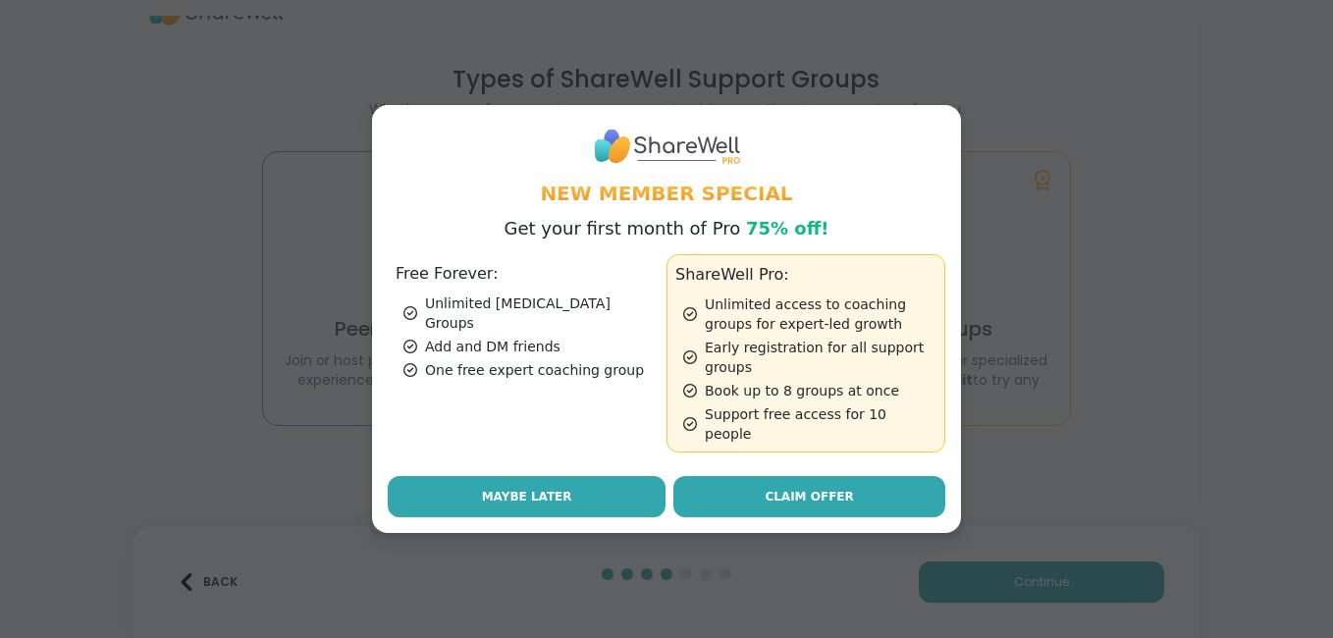
click at [539, 488] on span "Maybe Later" at bounding box center [527, 497] width 90 height 18
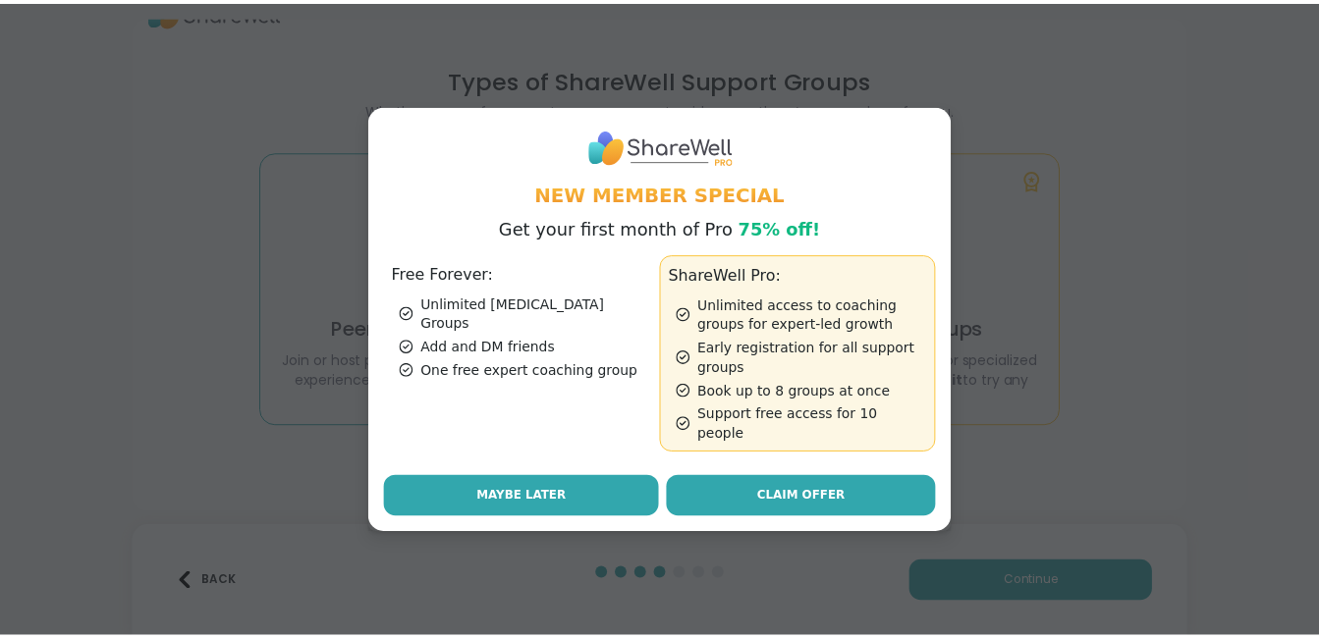
scroll to position [0, 0]
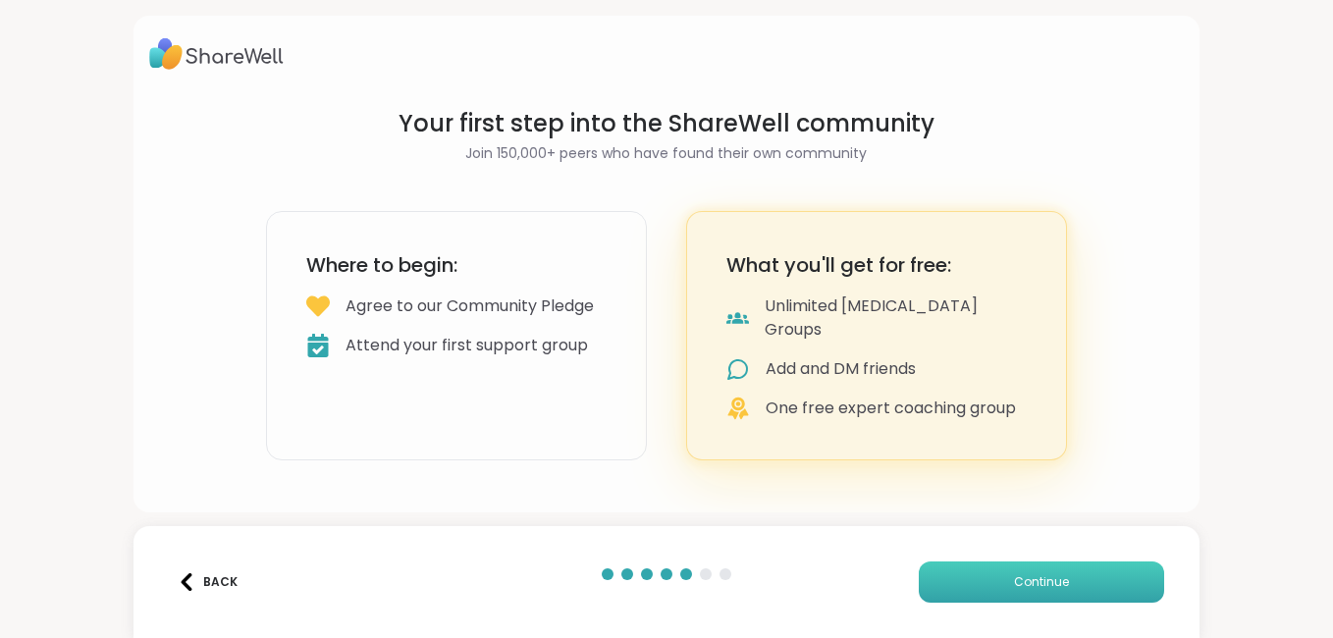
click at [976, 580] on button "Continue" at bounding box center [1041, 582] width 245 height 41
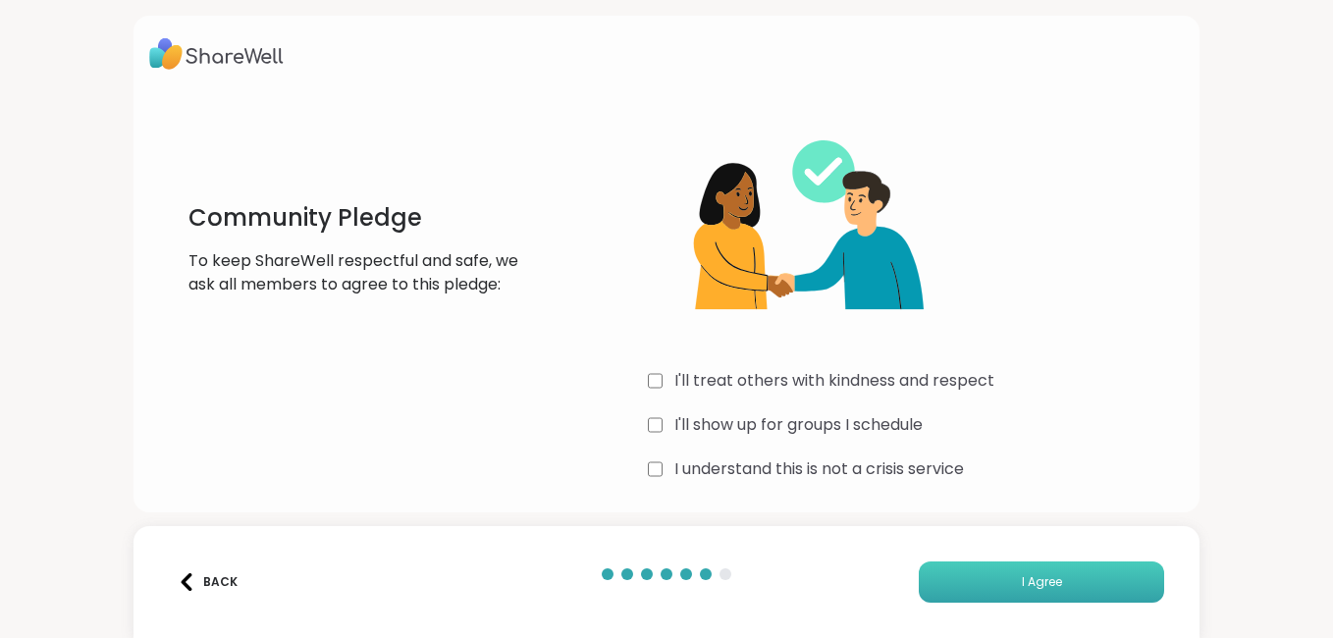
click at [1005, 583] on button "I Agree" at bounding box center [1041, 582] width 245 height 41
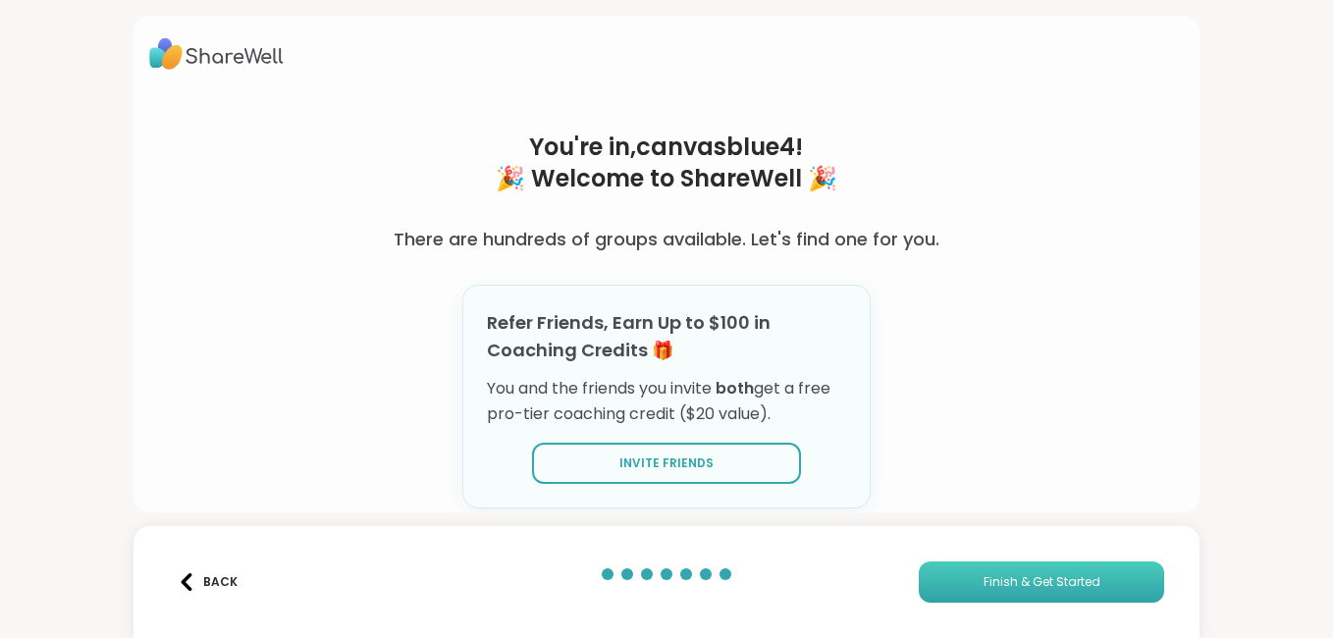
click at [998, 577] on span "Finish & Get Started" at bounding box center [1042, 582] width 117 height 18
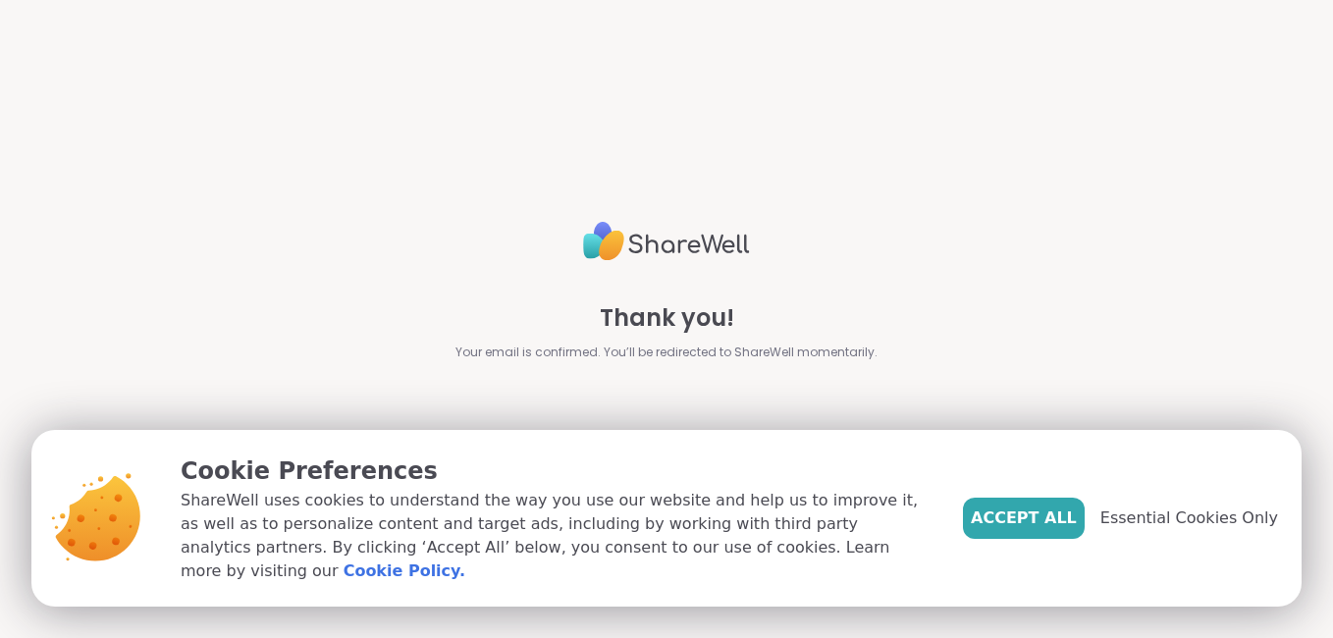
click at [1216, 528] on span "Essential Cookies Only" at bounding box center [1190, 519] width 178 height 24
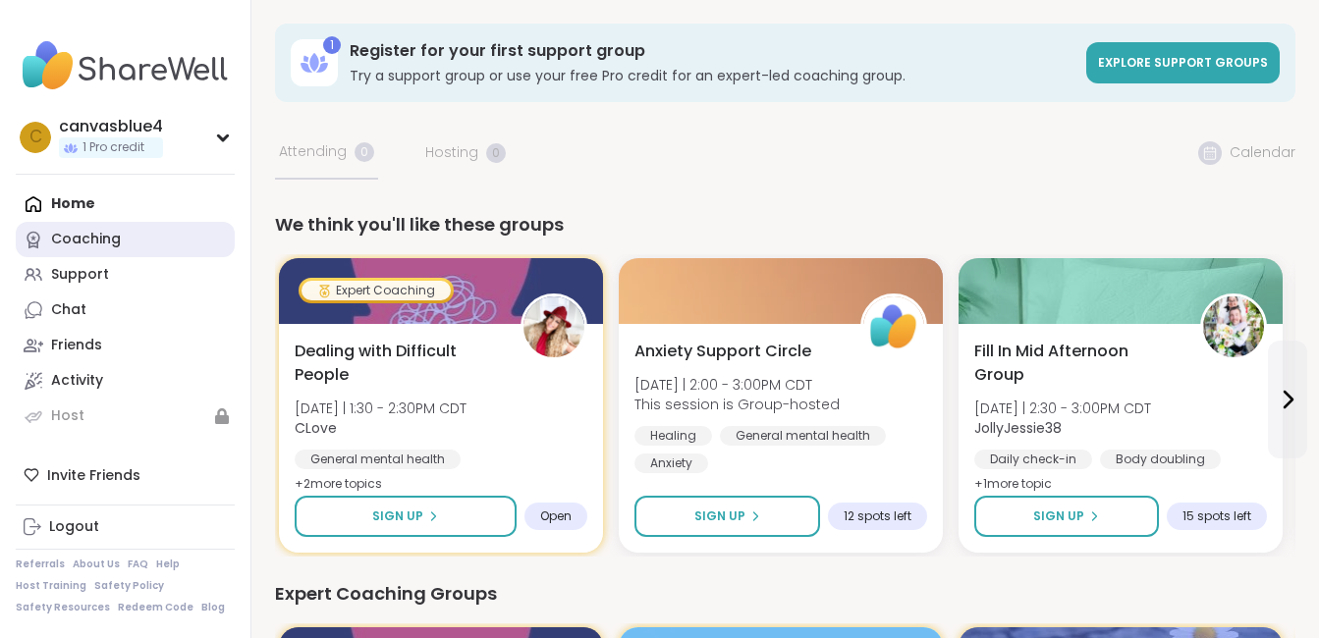
click at [131, 232] on link "Coaching" at bounding box center [125, 239] width 219 height 35
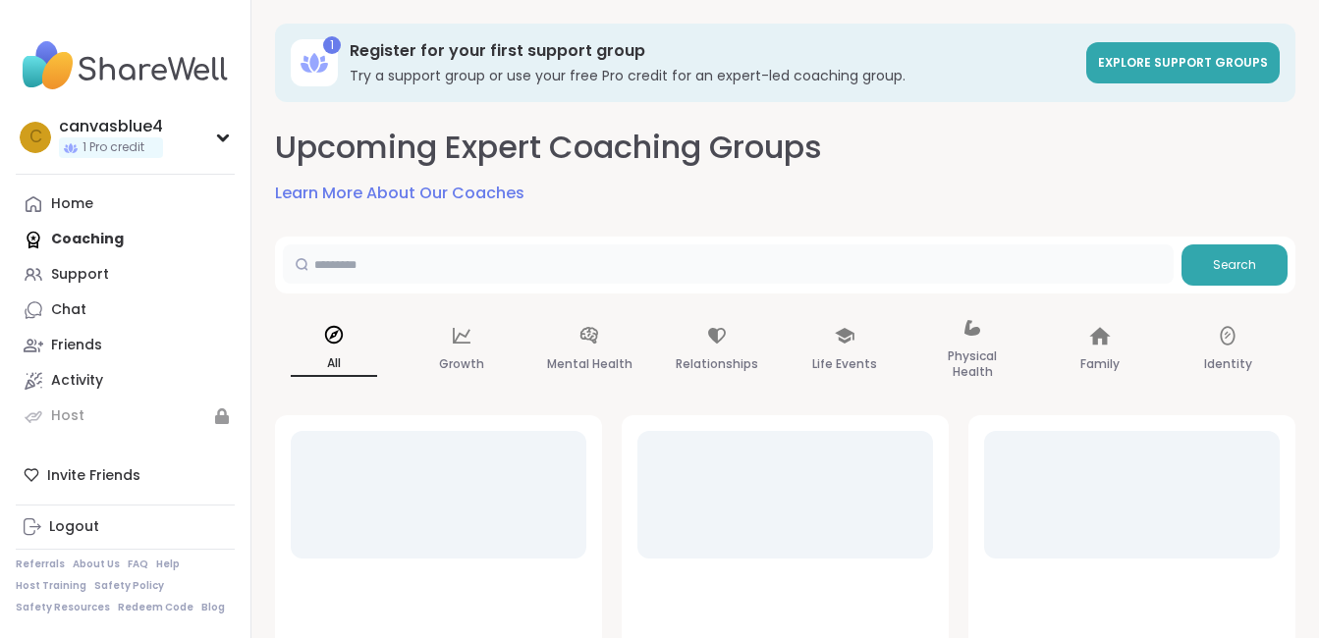
click at [379, 267] on input "text" at bounding box center [728, 263] width 891 height 39
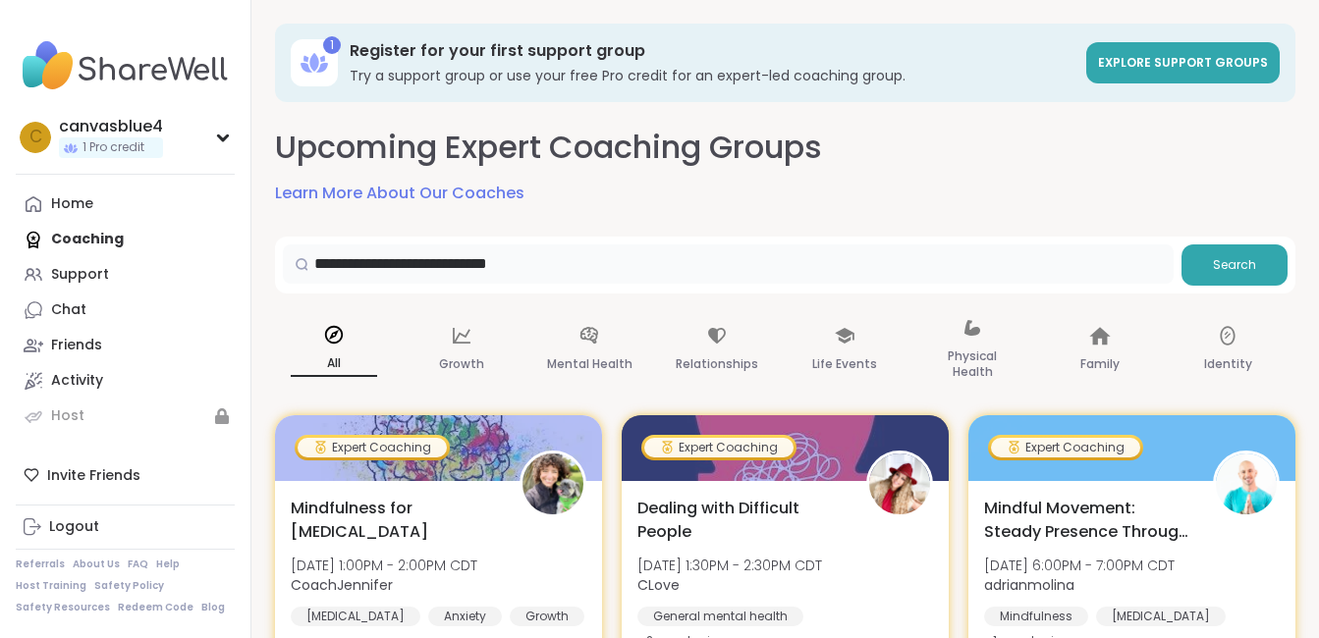
type input "**********"
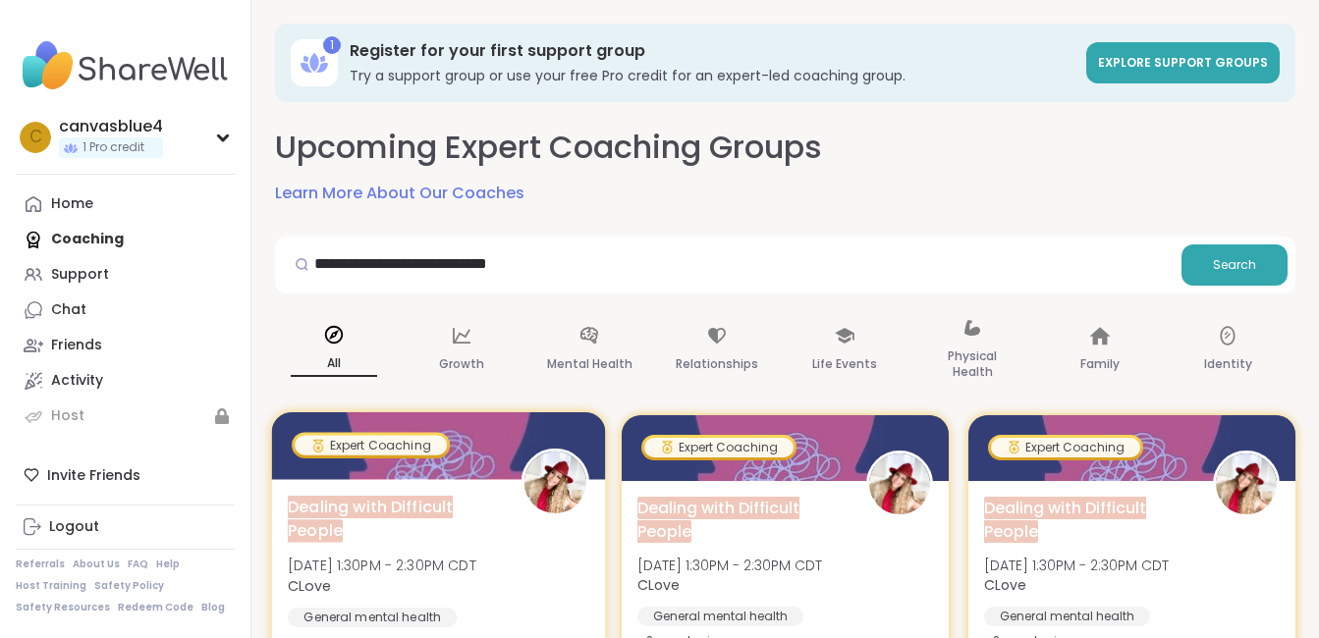
click at [460, 544] on div "Dealing with Difficult People Mon, Oct 06 | 1:30PM - 2:30PM CDT CLove General m…" at bounding box center [438, 589] width 301 height 189
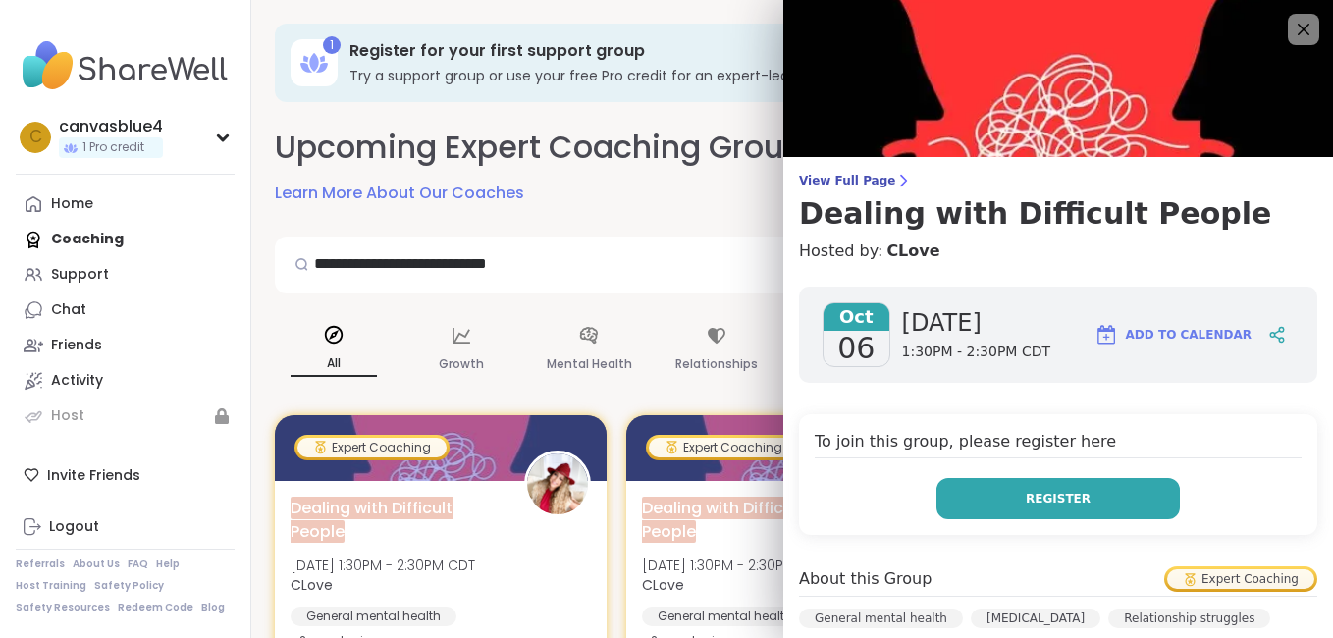
click at [1040, 493] on span "Register" at bounding box center [1058, 499] width 65 height 18
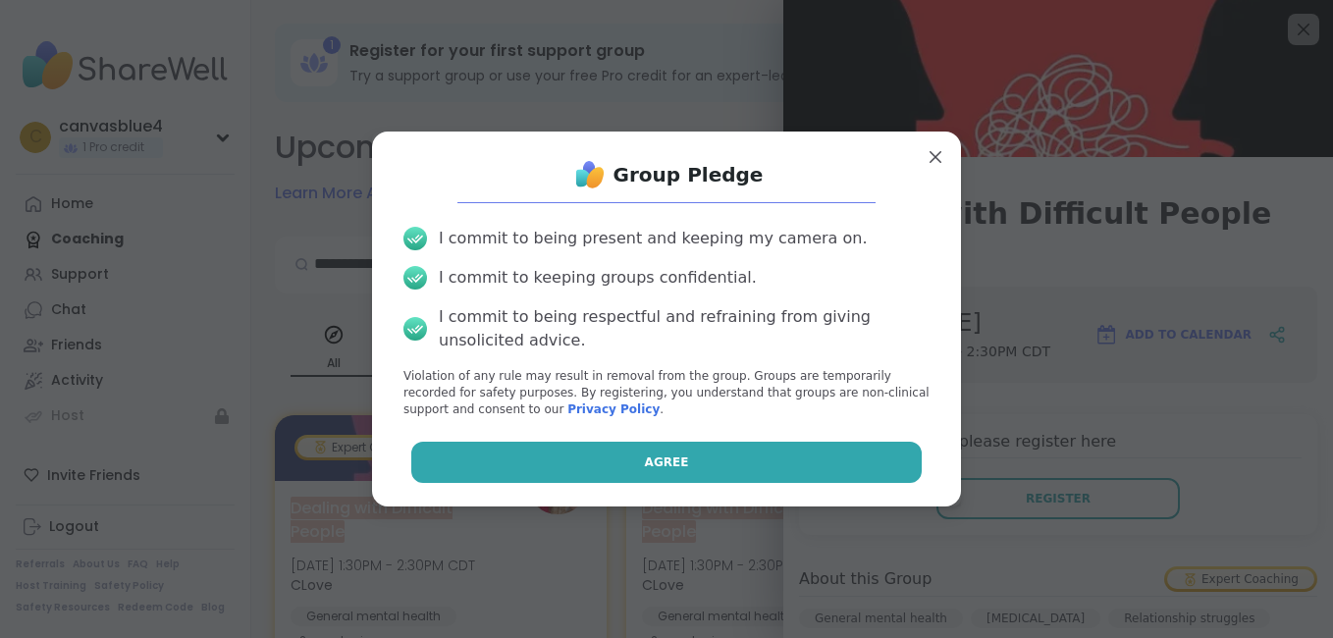
click at [733, 458] on button "Agree" at bounding box center [667, 462] width 512 height 41
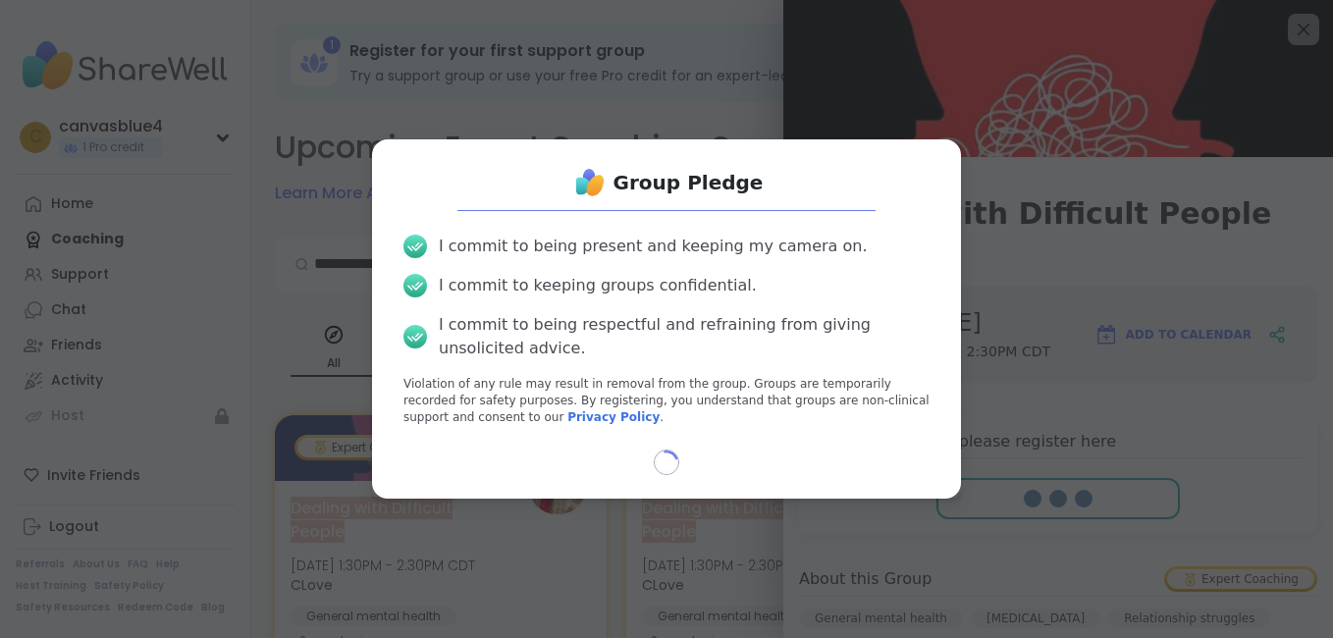
select select "**"
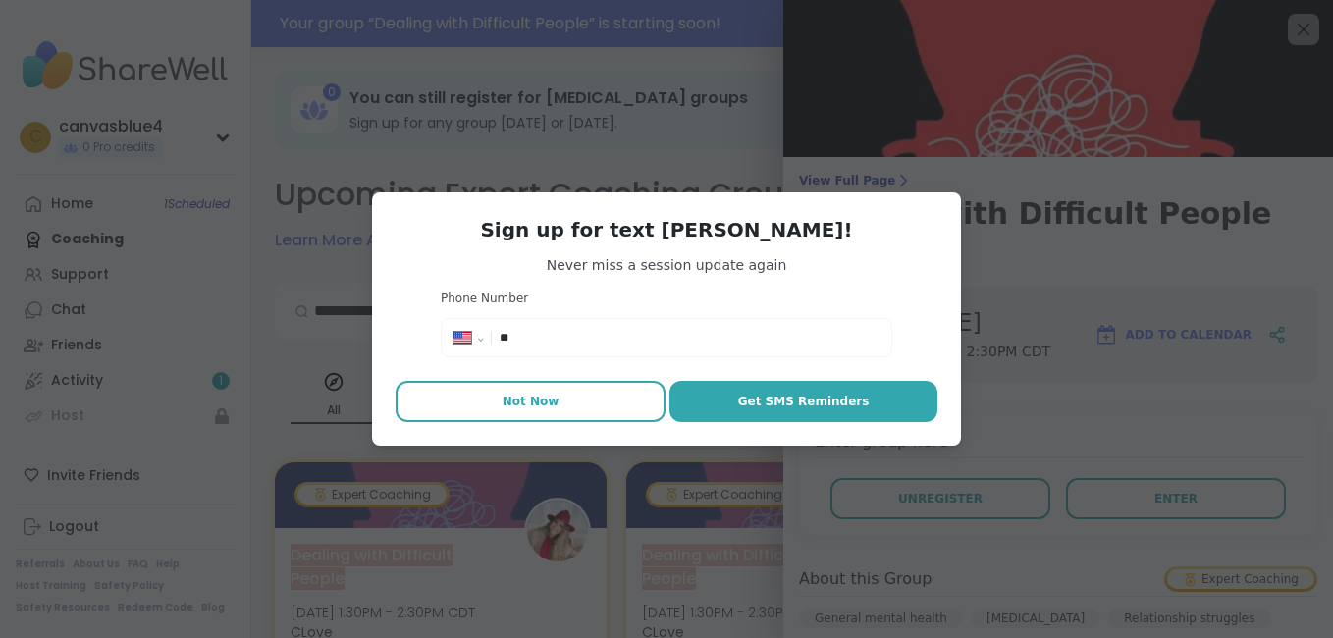
click at [535, 394] on span "Not Now" at bounding box center [531, 402] width 57 height 18
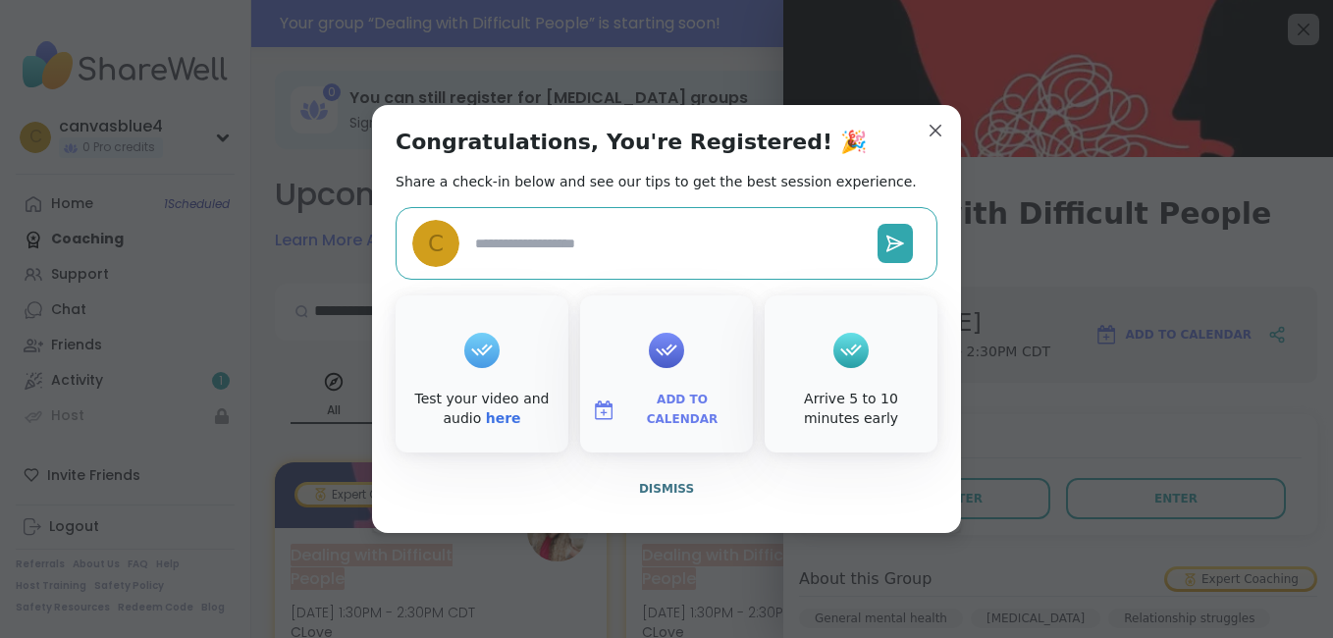
click at [476, 369] on div at bounding box center [481, 350] width 35 height 79
click at [486, 420] on link "here" at bounding box center [503, 418] width 35 height 16
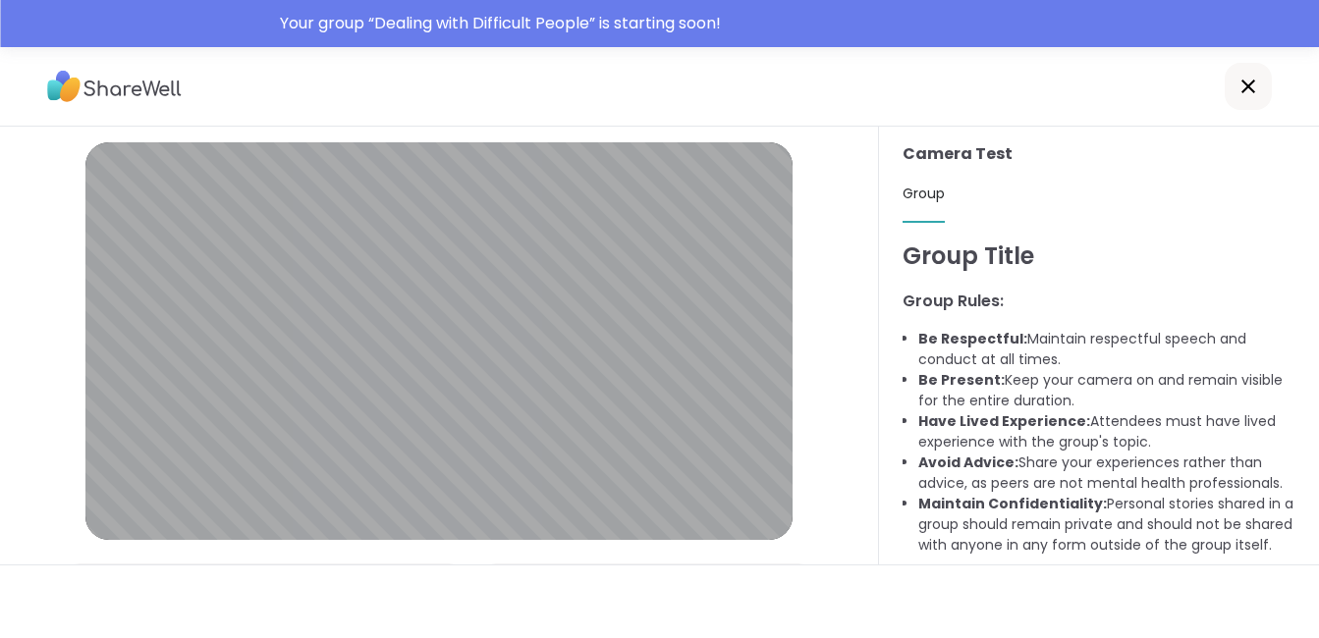
click at [1253, 85] on icon at bounding box center [1248, 87] width 24 height 24
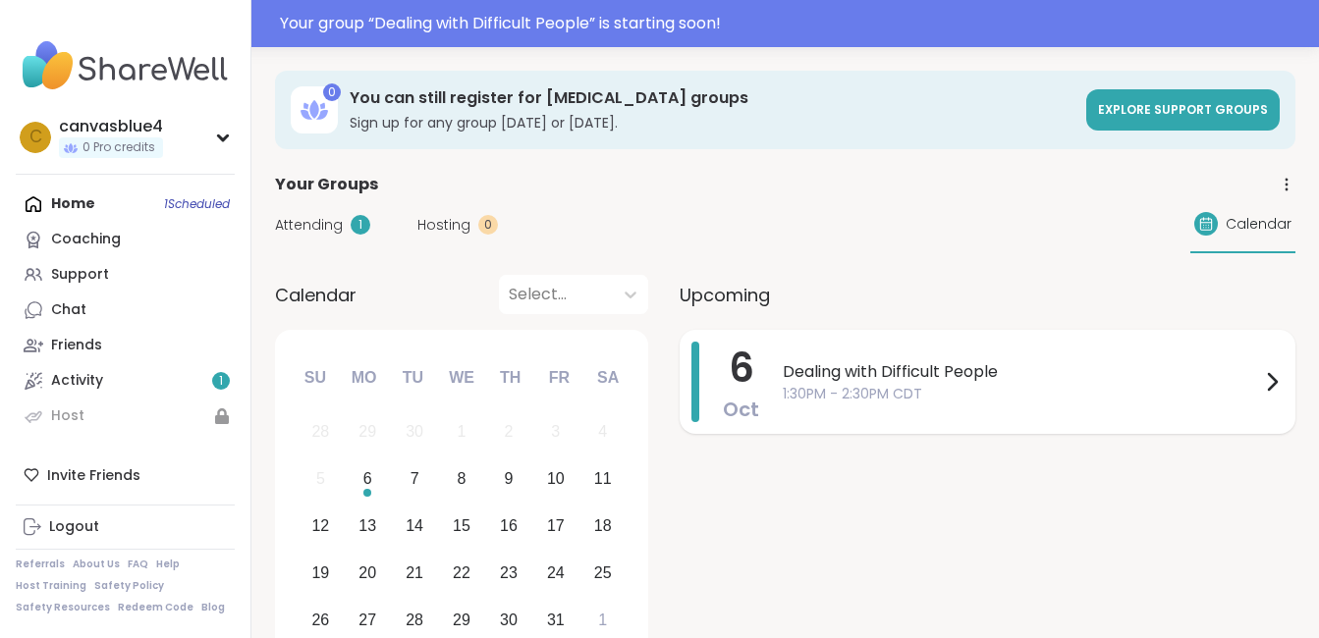
click at [889, 372] on span "Dealing with Difficult People" at bounding box center [1021, 372] width 477 height 24
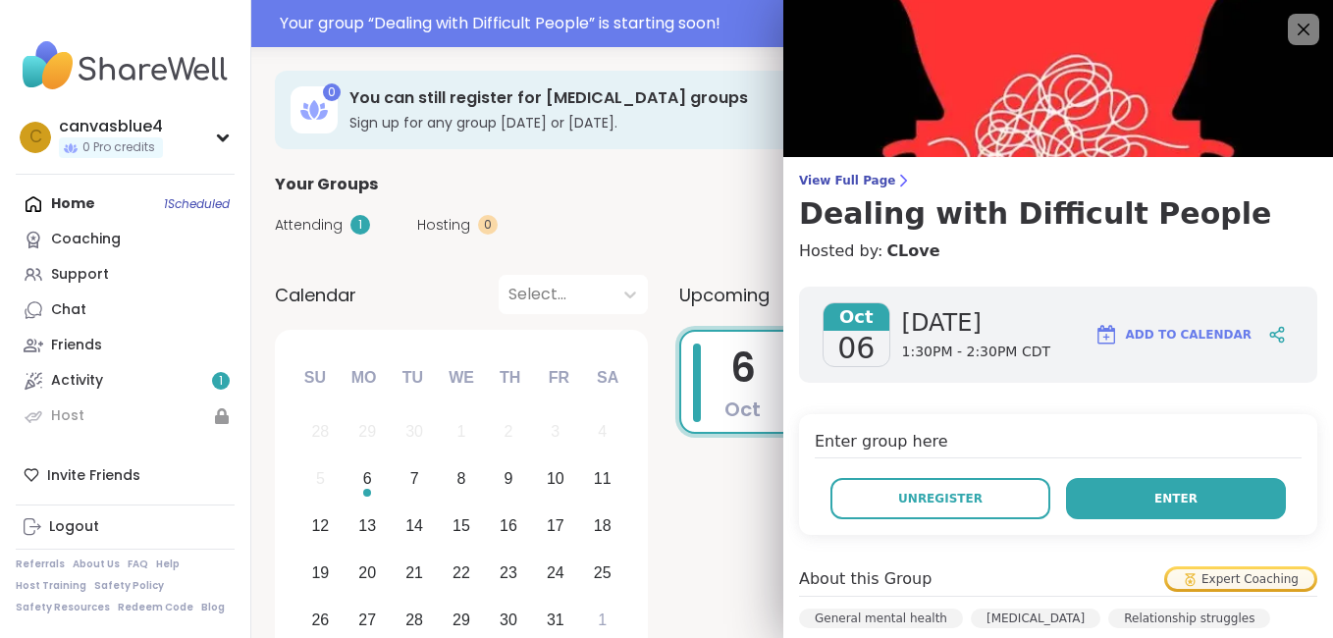
click at [1077, 488] on button "Enter" at bounding box center [1176, 498] width 220 height 41
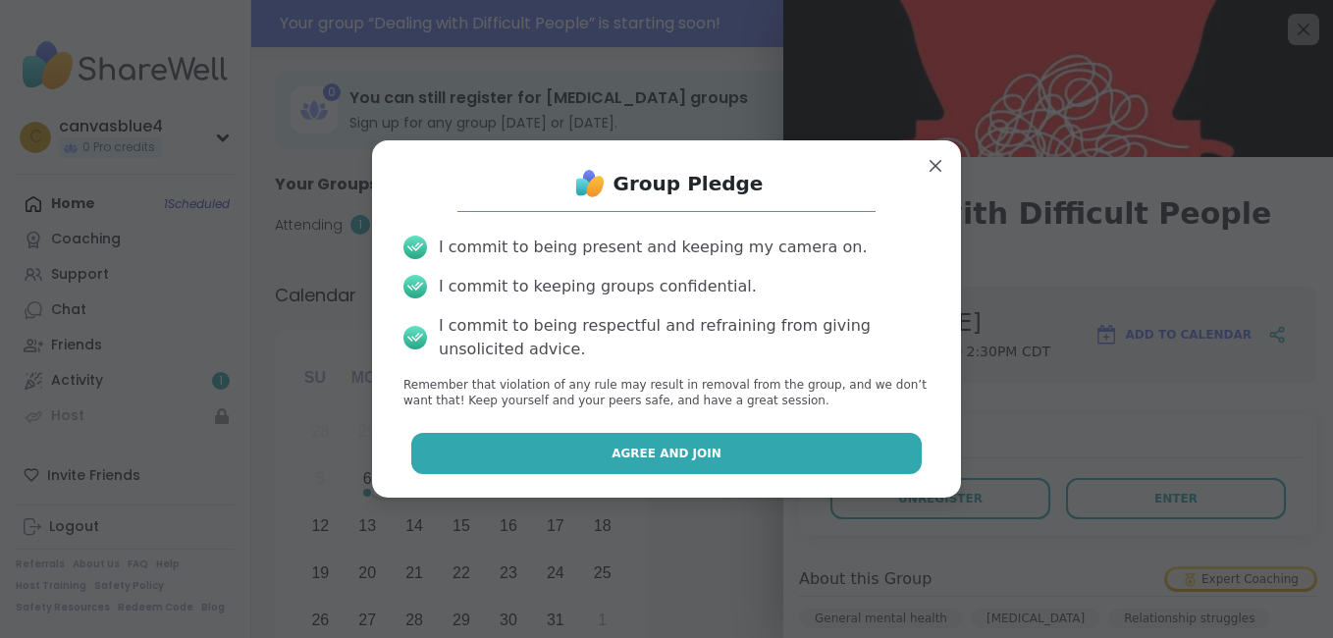
click at [816, 451] on button "Agree and Join" at bounding box center [667, 453] width 512 height 41
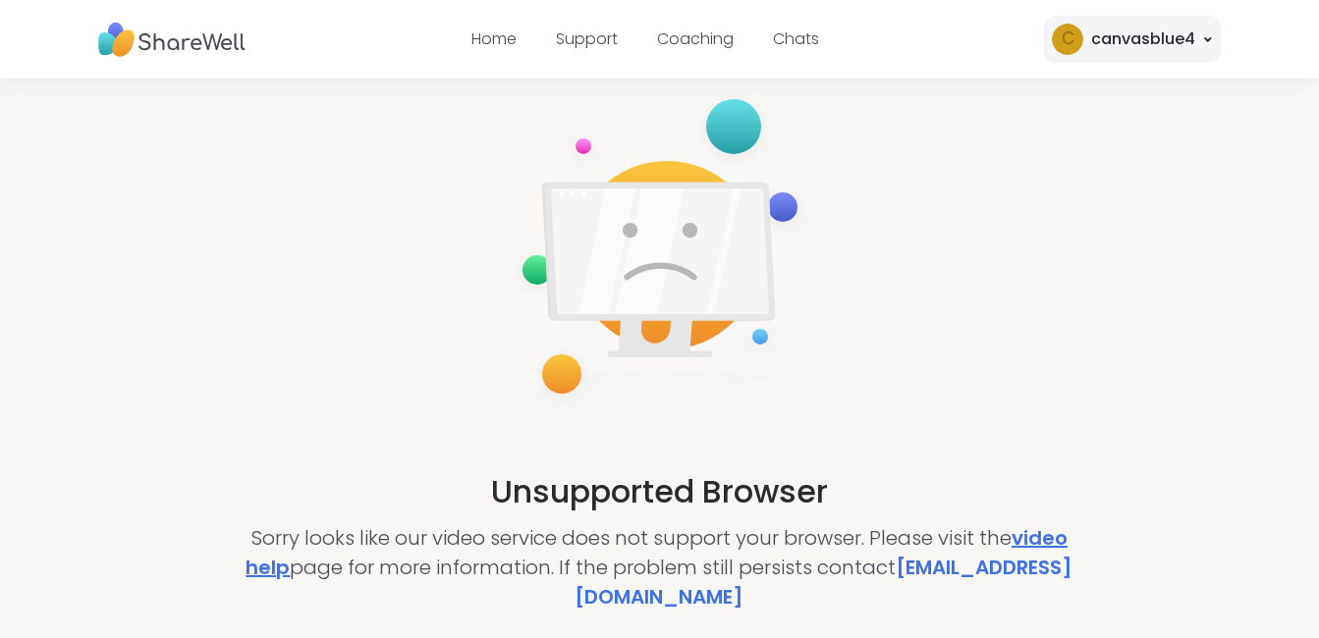
click at [1034, 541] on link "video help" at bounding box center [656, 552] width 822 height 57
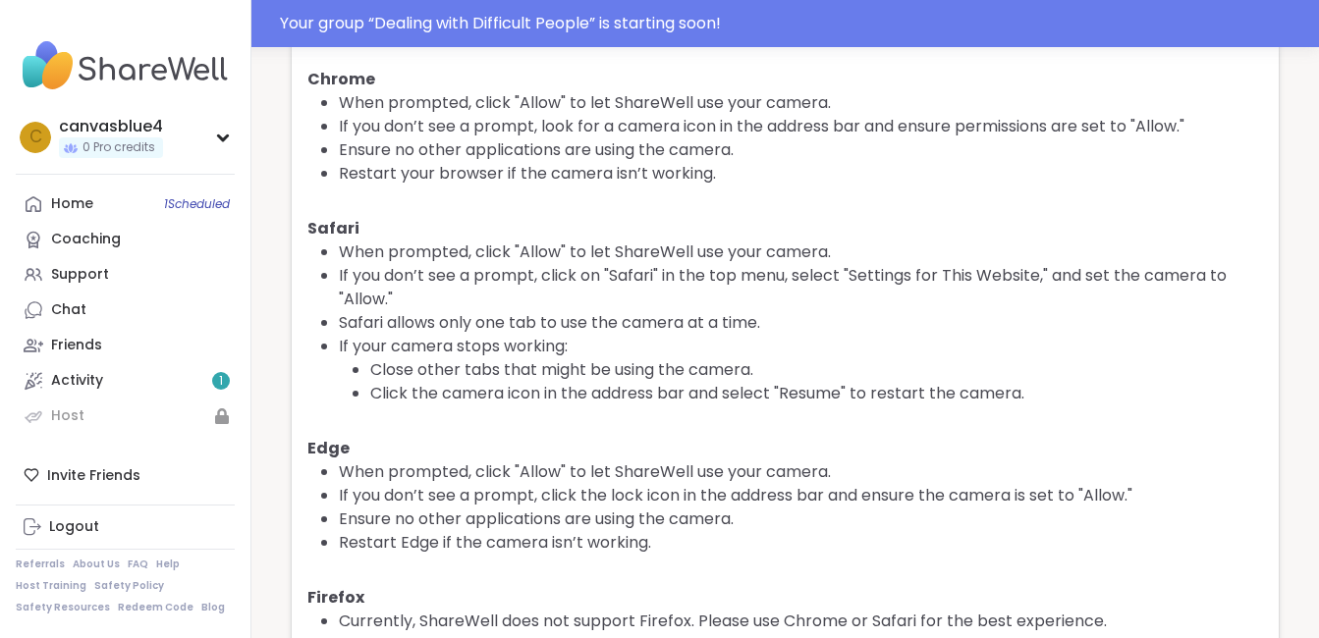
scroll to position [173, 0]
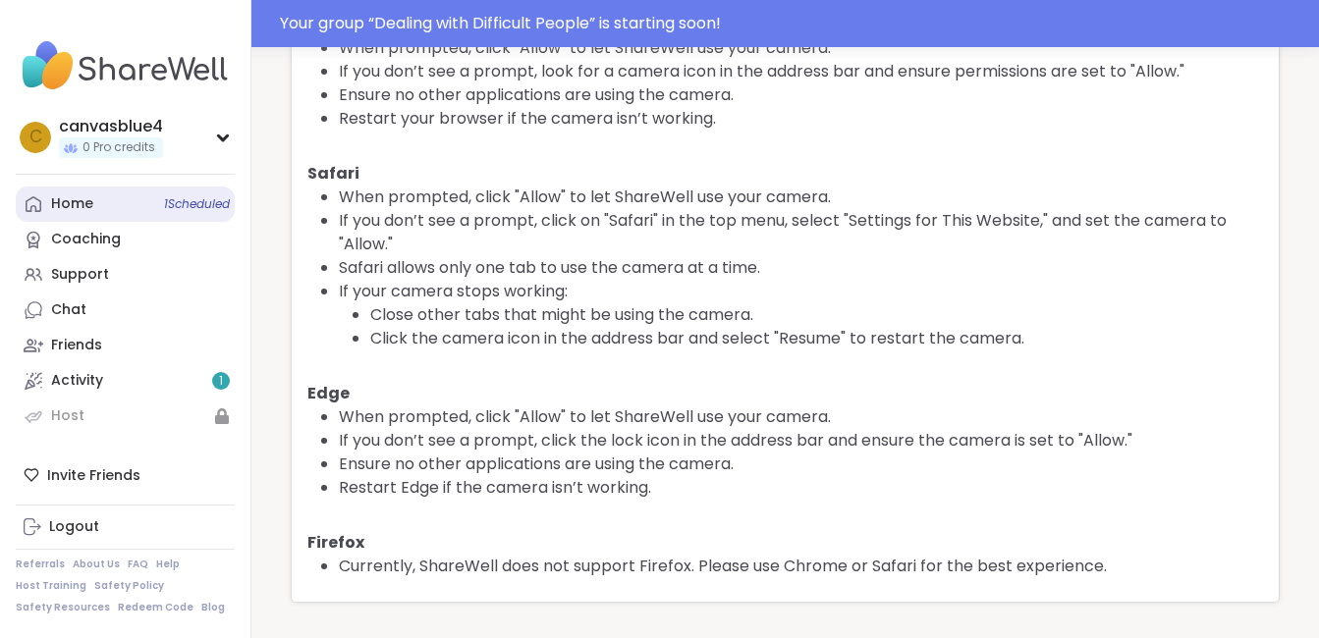
click at [156, 204] on link "Home 1 Scheduled" at bounding box center [125, 204] width 219 height 35
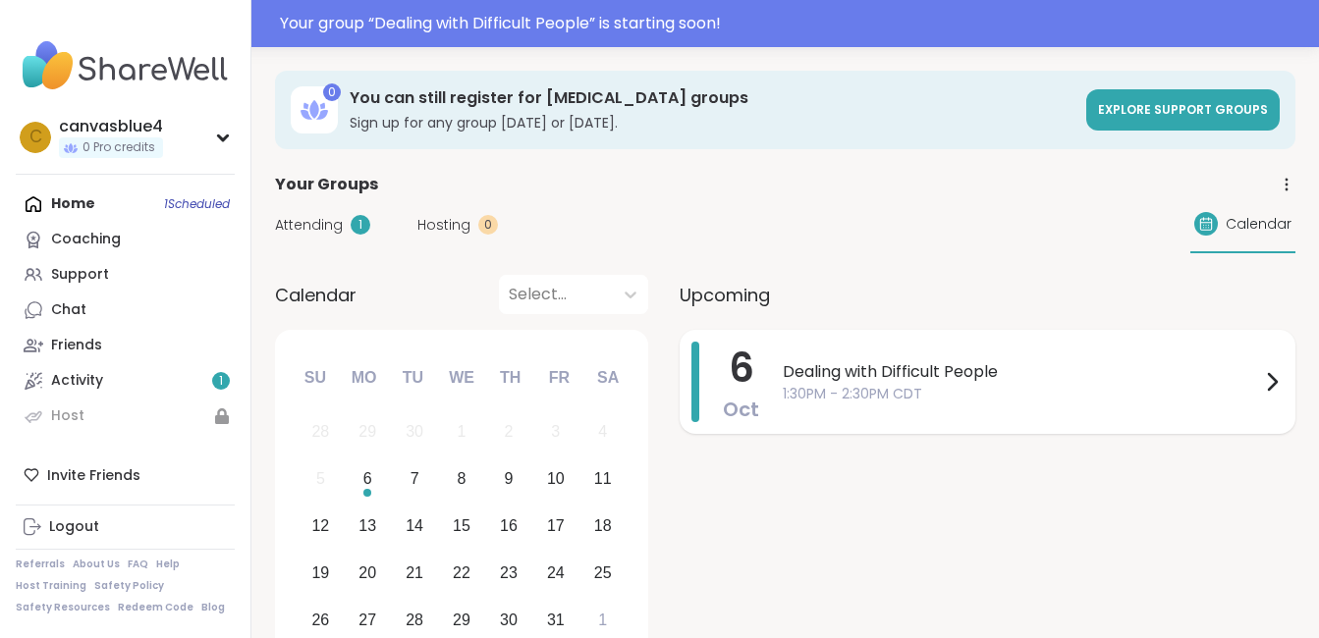
click at [811, 386] on span "1:30PM - 2:30PM CDT" at bounding box center [1021, 394] width 477 height 21
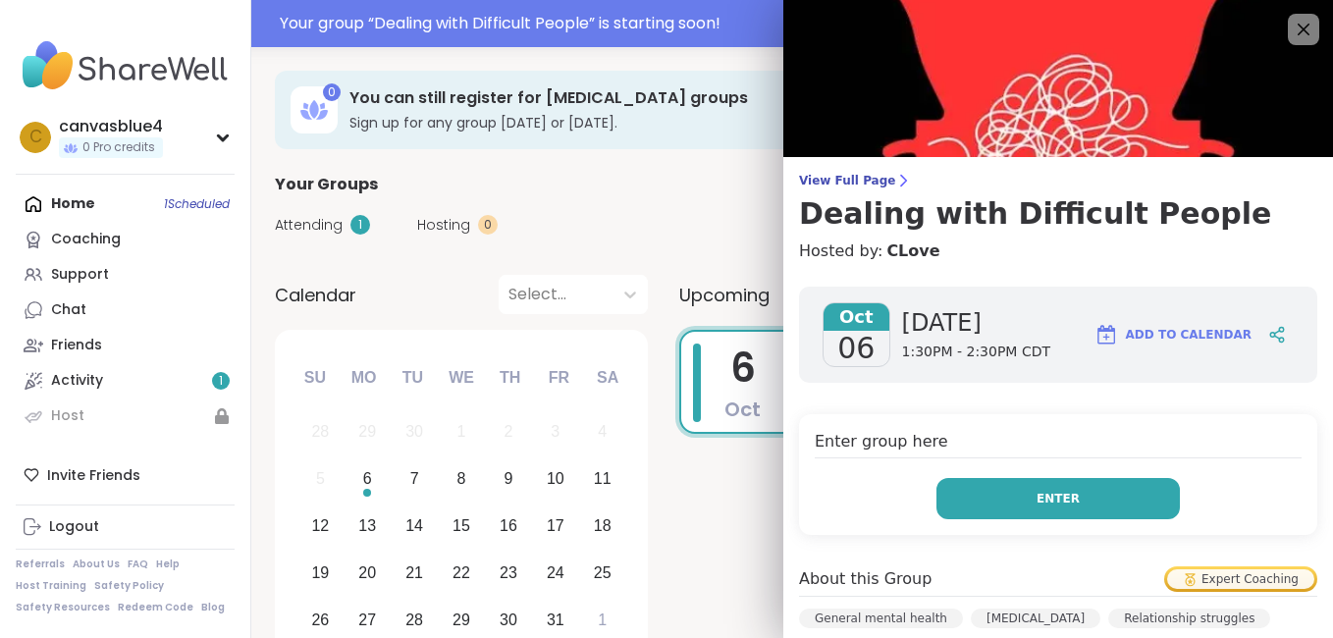
click at [1005, 485] on button "Enter" at bounding box center [1059, 498] width 244 height 41
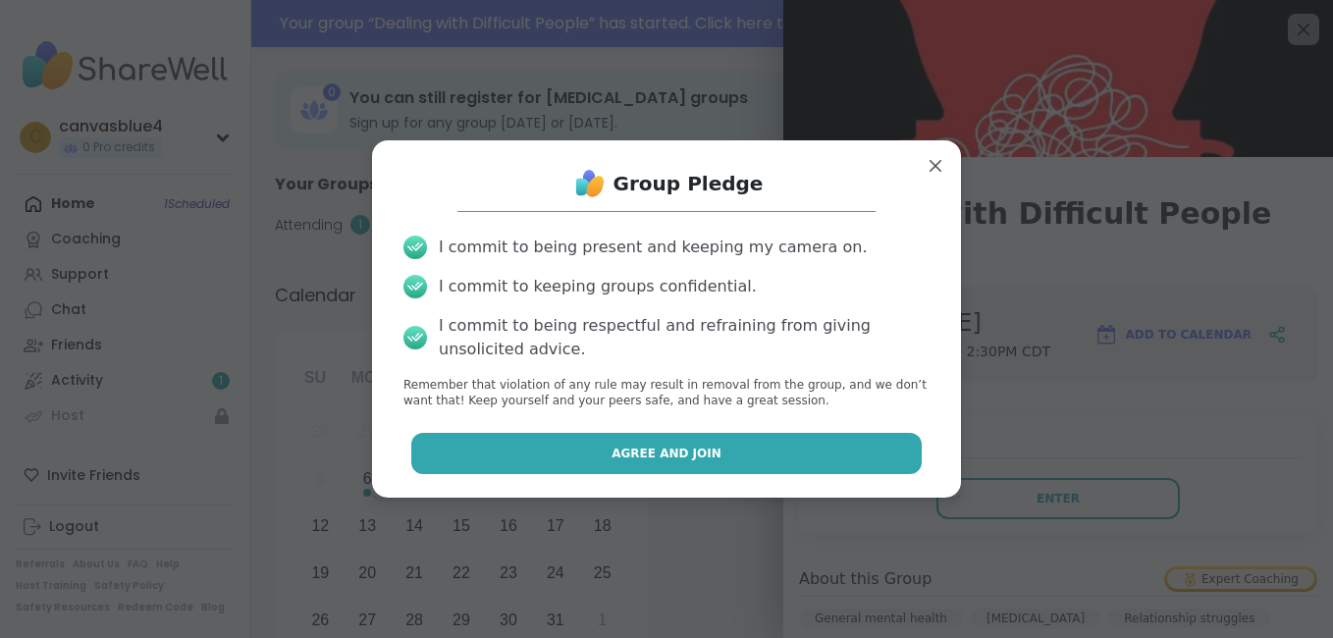
click at [819, 465] on button "Agree and Join" at bounding box center [667, 453] width 512 height 41
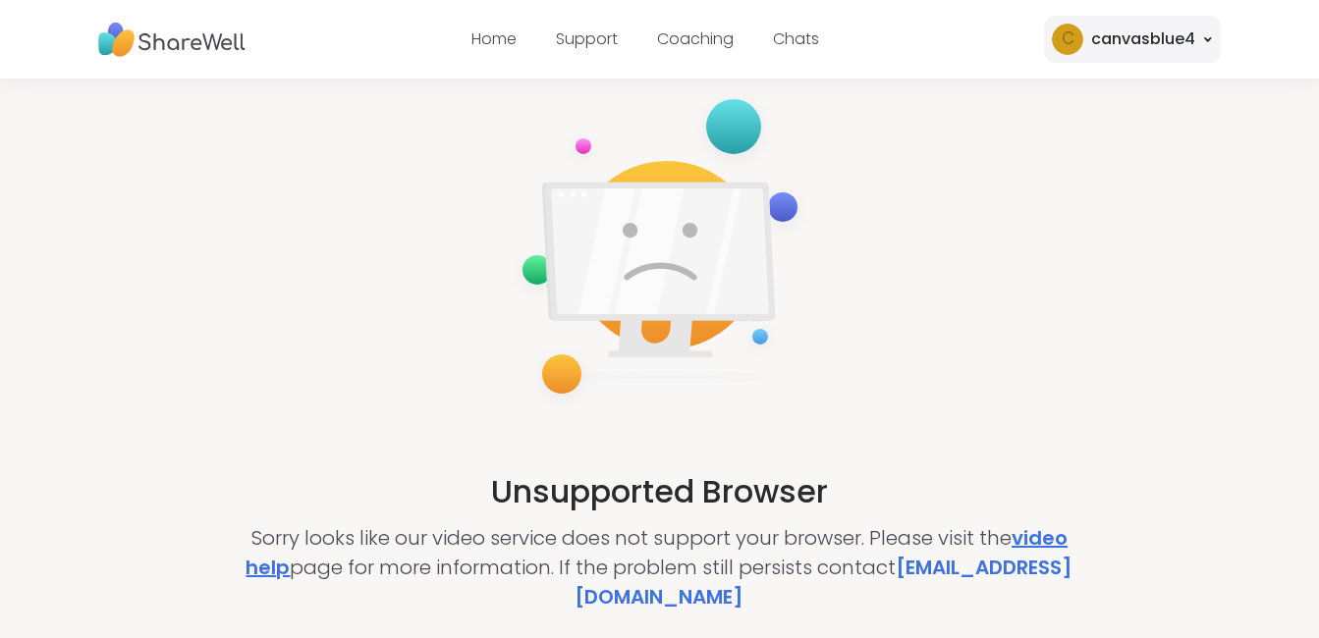
click at [1044, 532] on link "video help" at bounding box center [656, 552] width 822 height 57
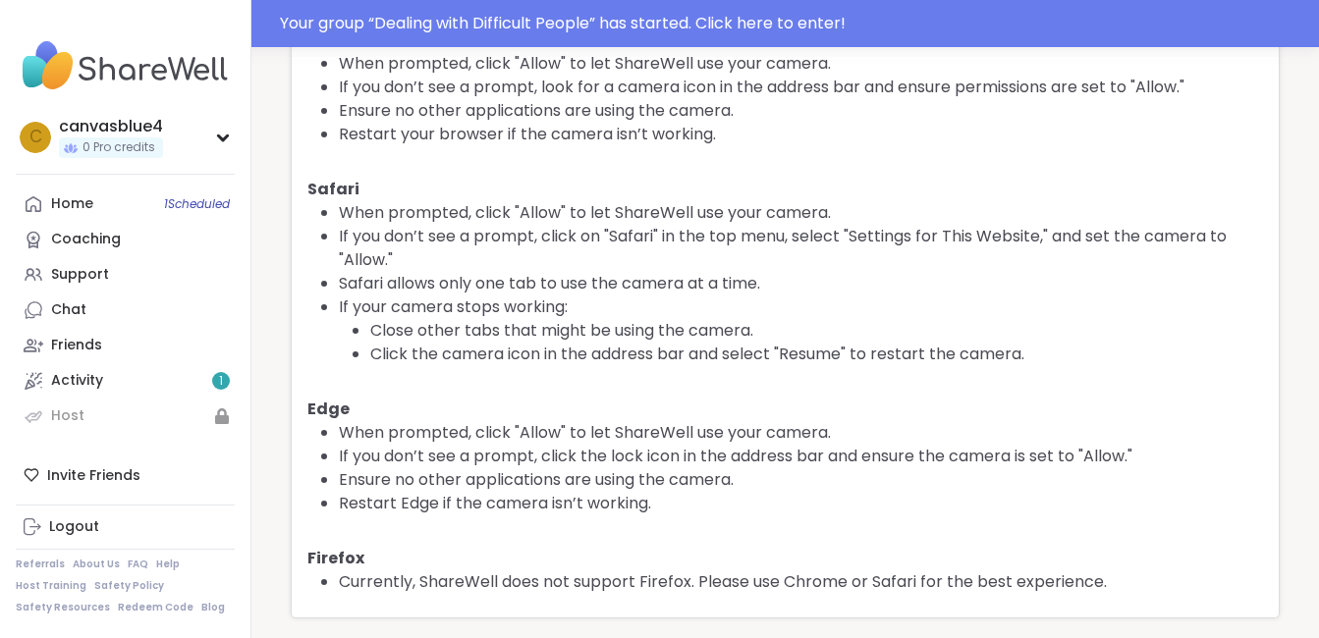
scroll to position [173, 0]
